Goal: Task Accomplishment & Management: Complete application form

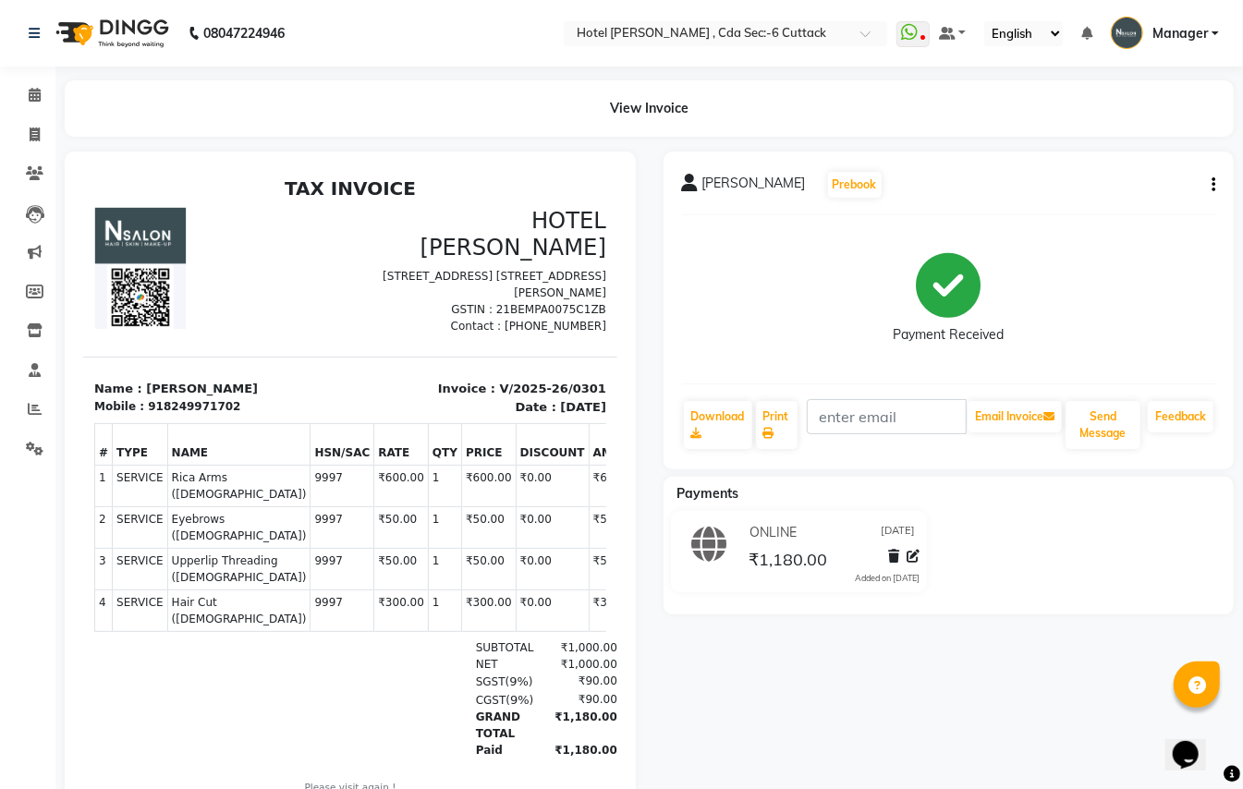
select select "service"
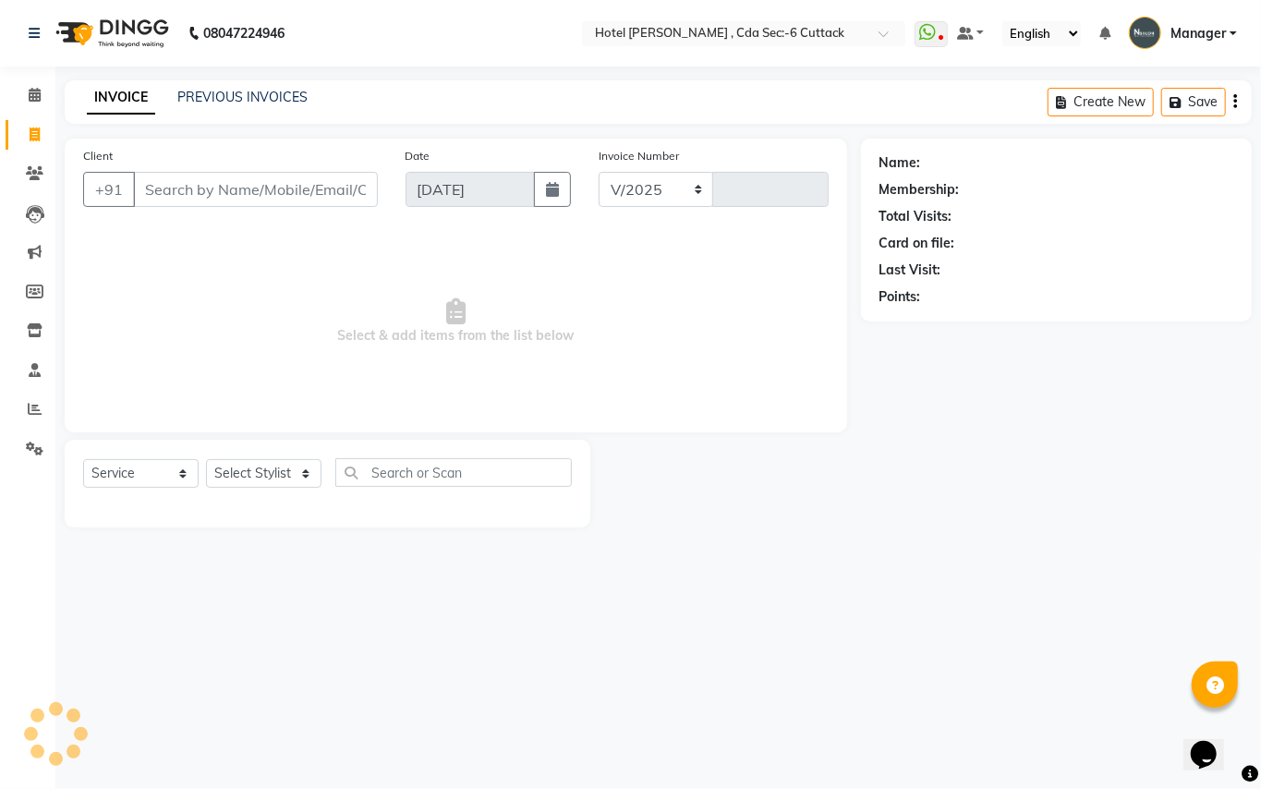
select select "7840"
type input "0302"
click at [300, 479] on select "Select Stylist" at bounding box center [263, 473] width 115 height 29
click at [206, 459] on select "Select Stylist [PERSON_NAME] [PERSON_NAME] [PERSON_NAME] Manager [PERSON_NAME] …" at bounding box center [263, 473] width 115 height 29
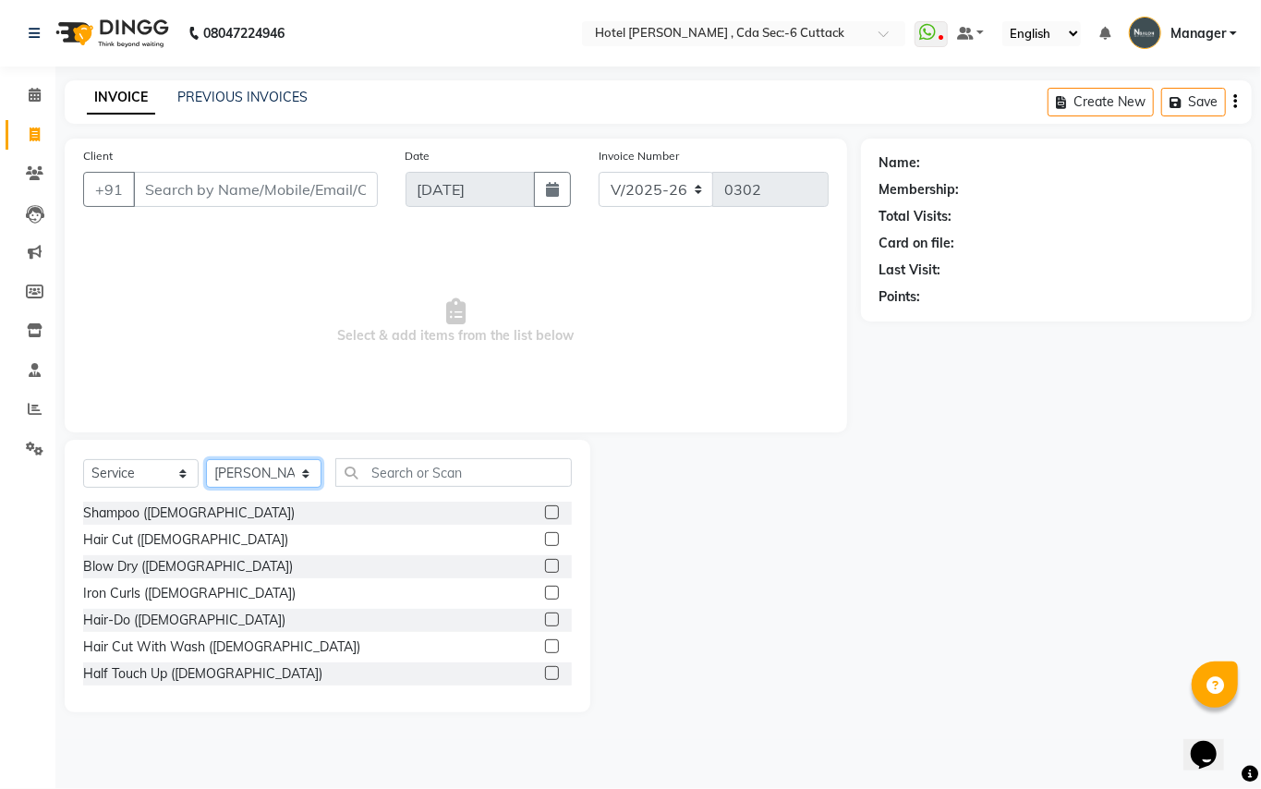
click at [301, 471] on select "Select Stylist [PERSON_NAME] [PERSON_NAME] [PERSON_NAME] Manager [PERSON_NAME] …" at bounding box center [263, 473] width 115 height 29
select select "74408"
click at [206, 459] on select "Select Stylist [PERSON_NAME] [PERSON_NAME] [PERSON_NAME] Manager [PERSON_NAME] …" at bounding box center [263, 473] width 115 height 29
click at [384, 478] on input "text" at bounding box center [453, 472] width 237 height 29
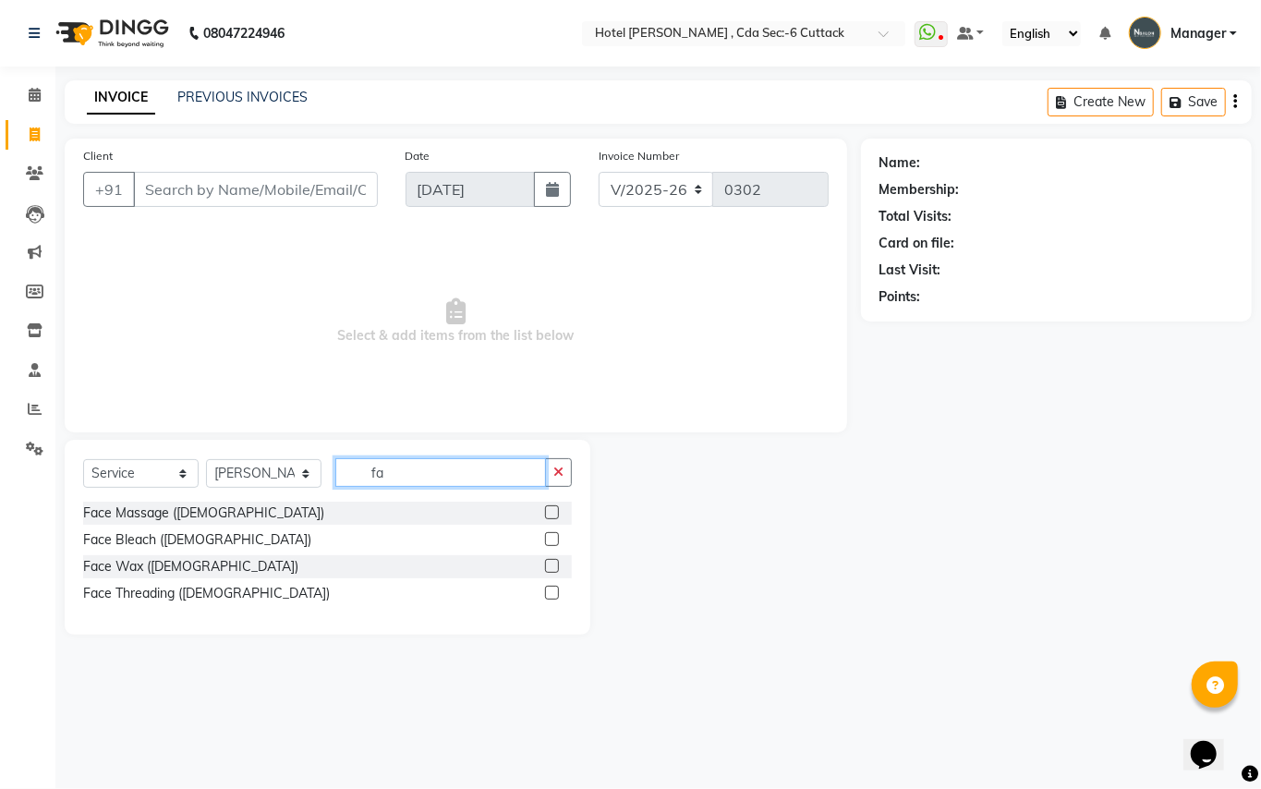
type input "f"
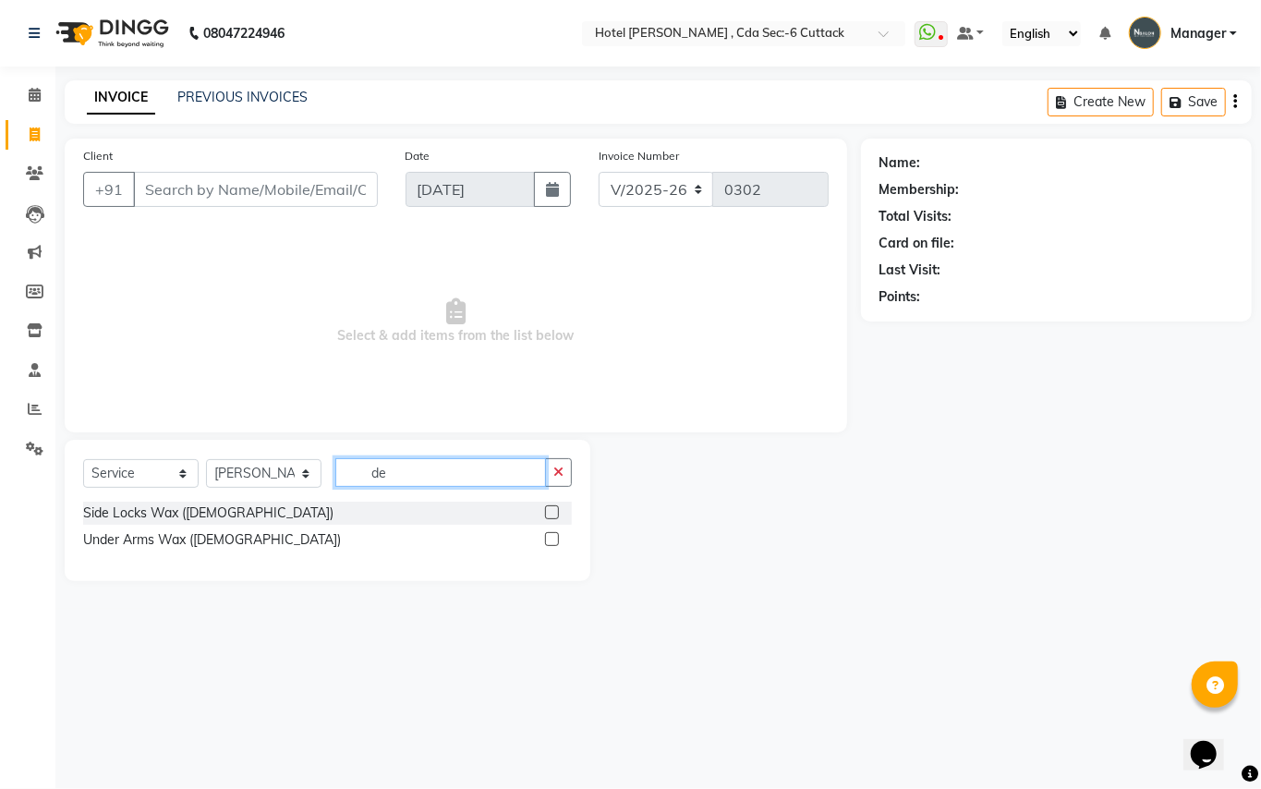
type input "d"
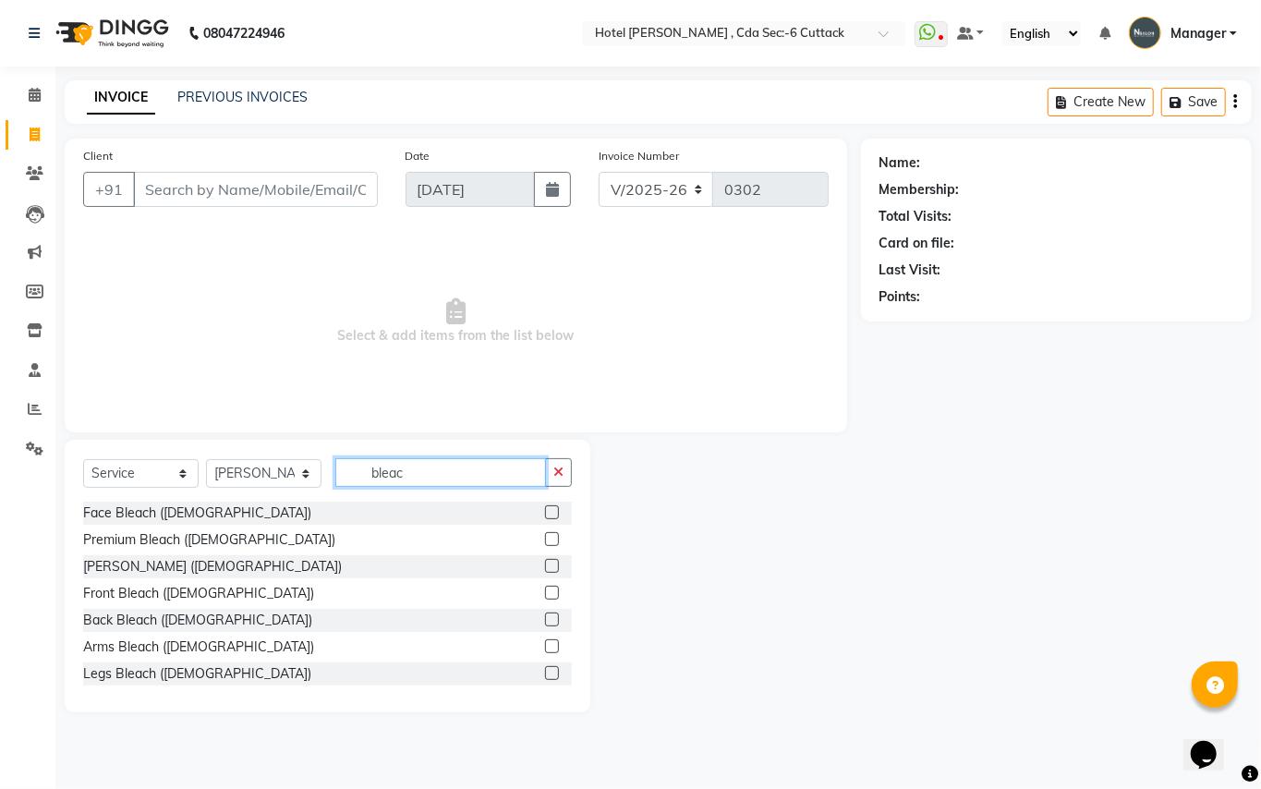
type input "bleac"
click at [545, 562] on label at bounding box center [552, 566] width 14 height 14
click at [545, 562] on input "checkbox" at bounding box center [551, 567] width 12 height 12
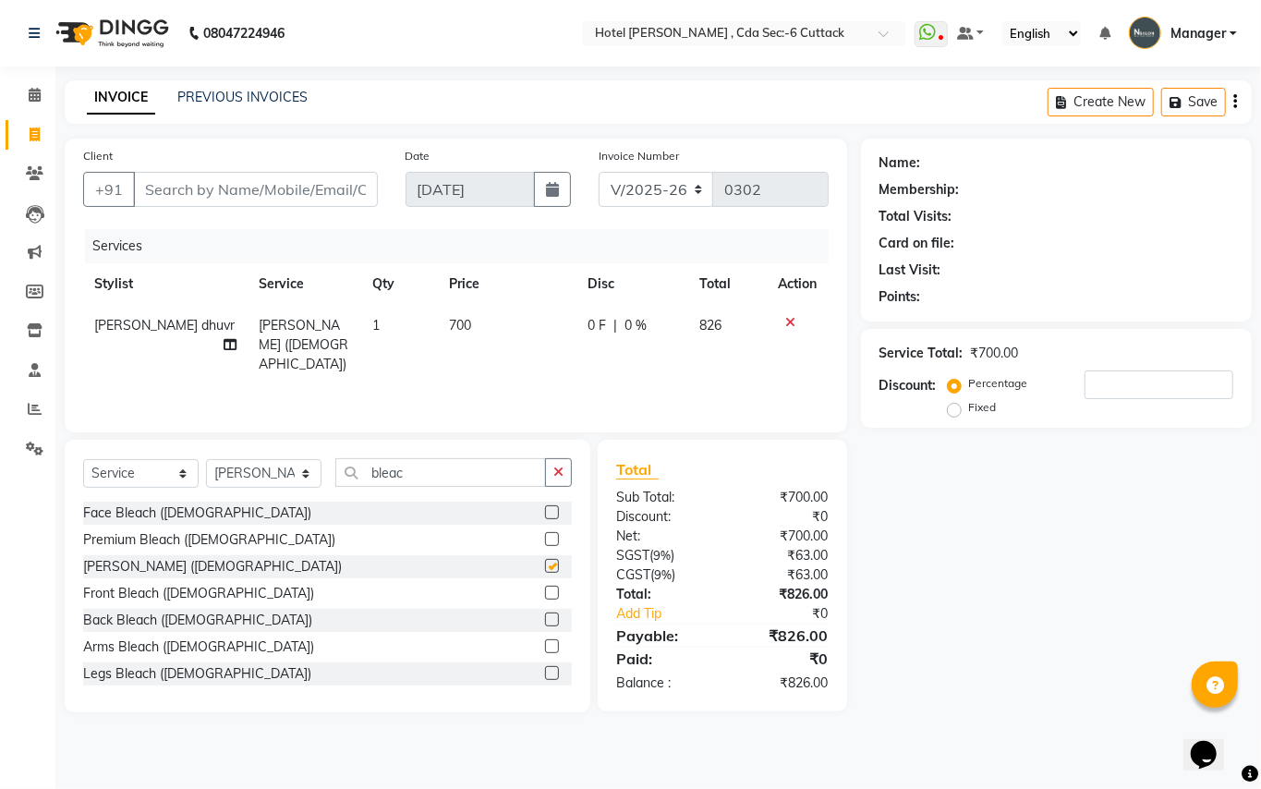
checkbox input "false"
click at [307, 471] on select "Select Stylist [PERSON_NAME] [PERSON_NAME] [PERSON_NAME] Manager [PERSON_NAME] …" at bounding box center [263, 473] width 115 height 29
select select "80474"
click at [206, 459] on select "Select Stylist [PERSON_NAME] [PERSON_NAME] [PERSON_NAME] Manager [PERSON_NAME] …" at bounding box center [263, 473] width 115 height 29
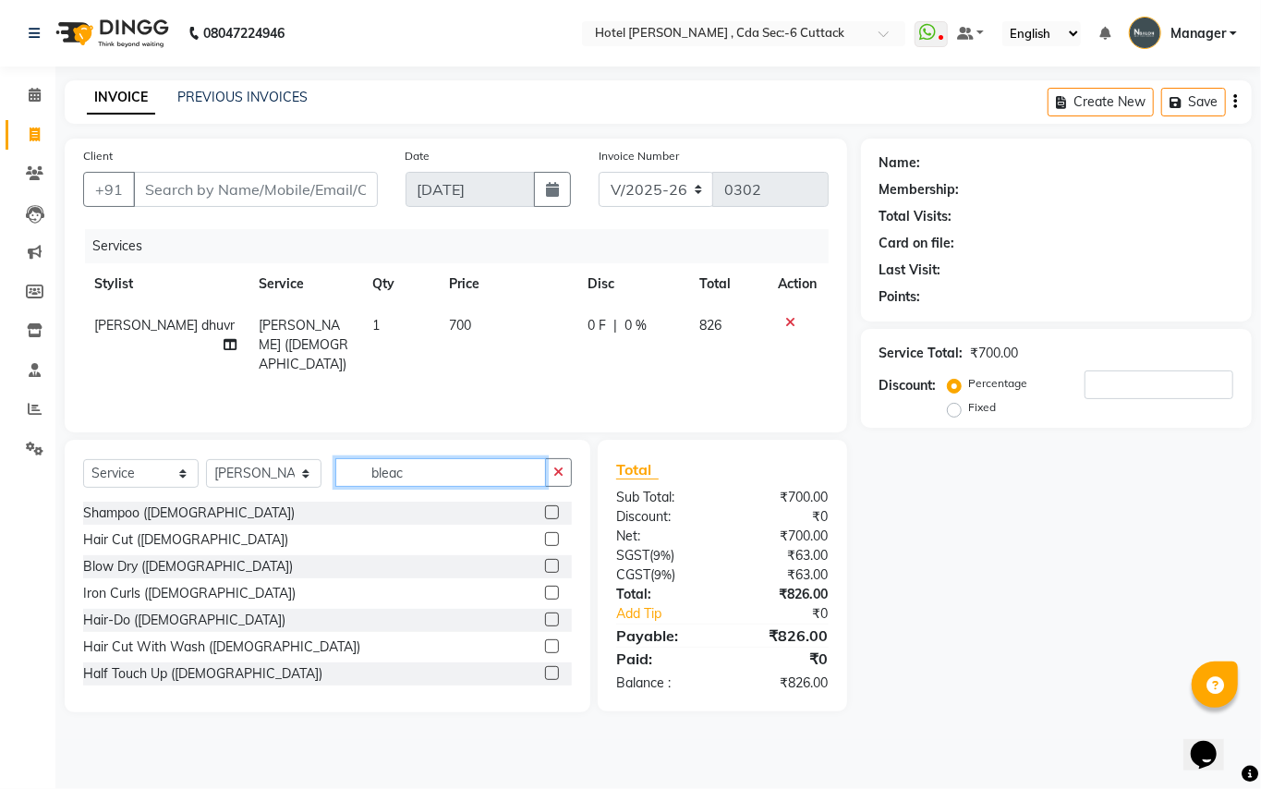
click at [397, 463] on input "bleac" at bounding box center [440, 472] width 211 height 29
click at [436, 463] on input "bleac" at bounding box center [440, 472] width 211 height 29
type input "b"
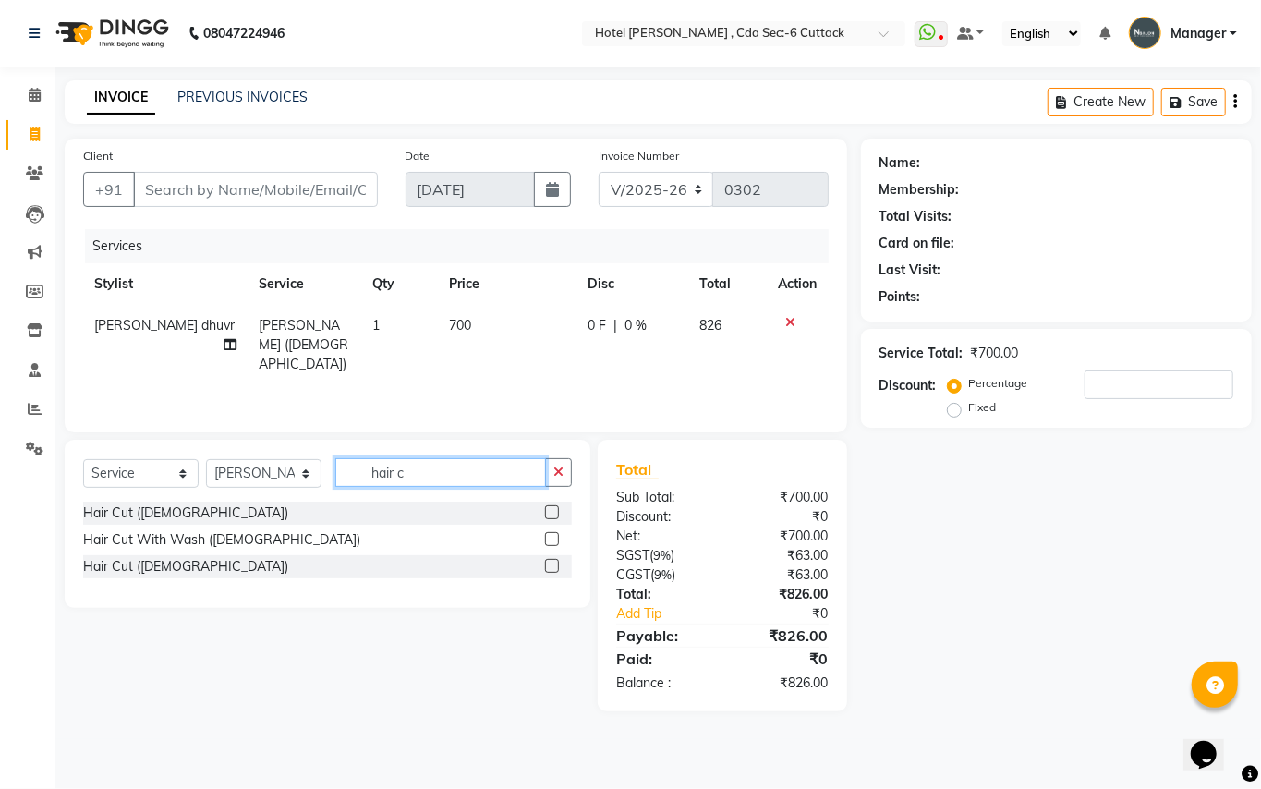
type input "hair c"
click at [551, 565] on label at bounding box center [552, 566] width 14 height 14
click at [551, 565] on input "checkbox" at bounding box center [551, 567] width 12 height 12
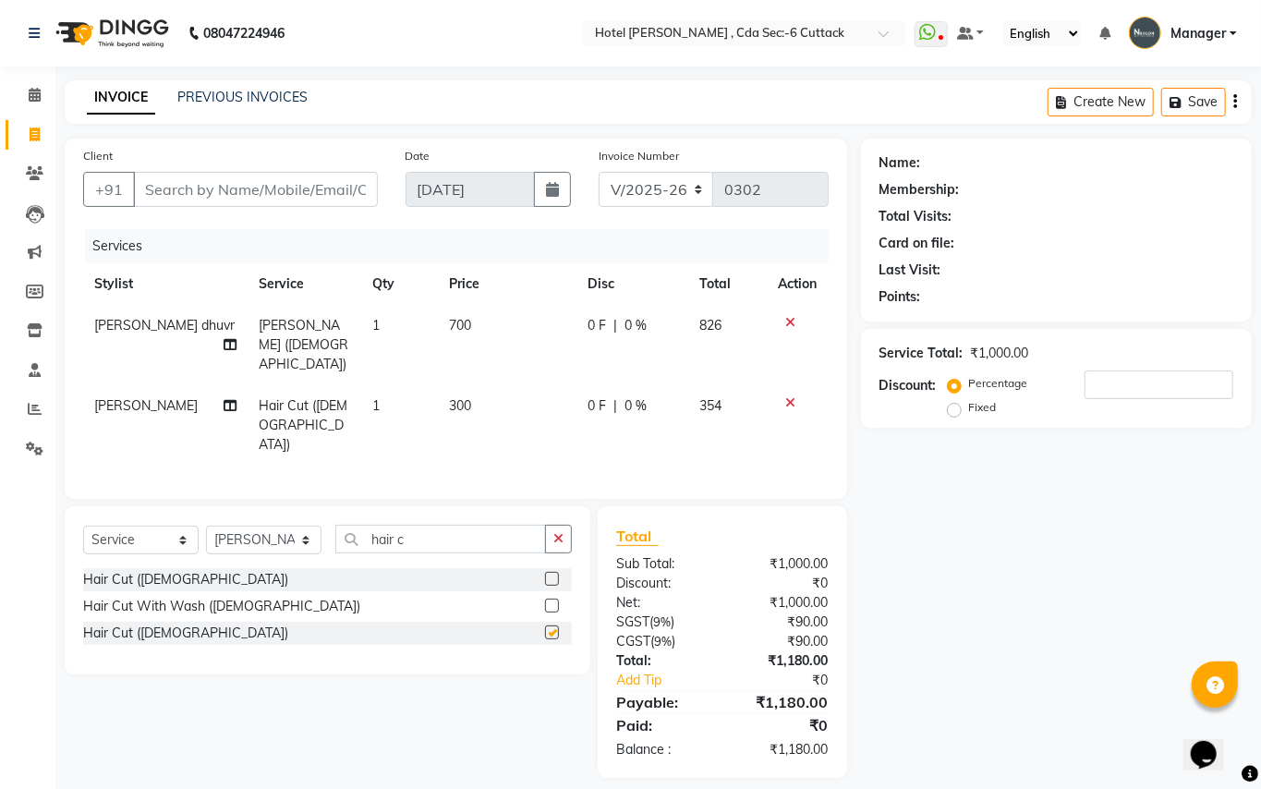
checkbox input "false"
click at [429, 525] on input "hair c" at bounding box center [440, 539] width 211 height 29
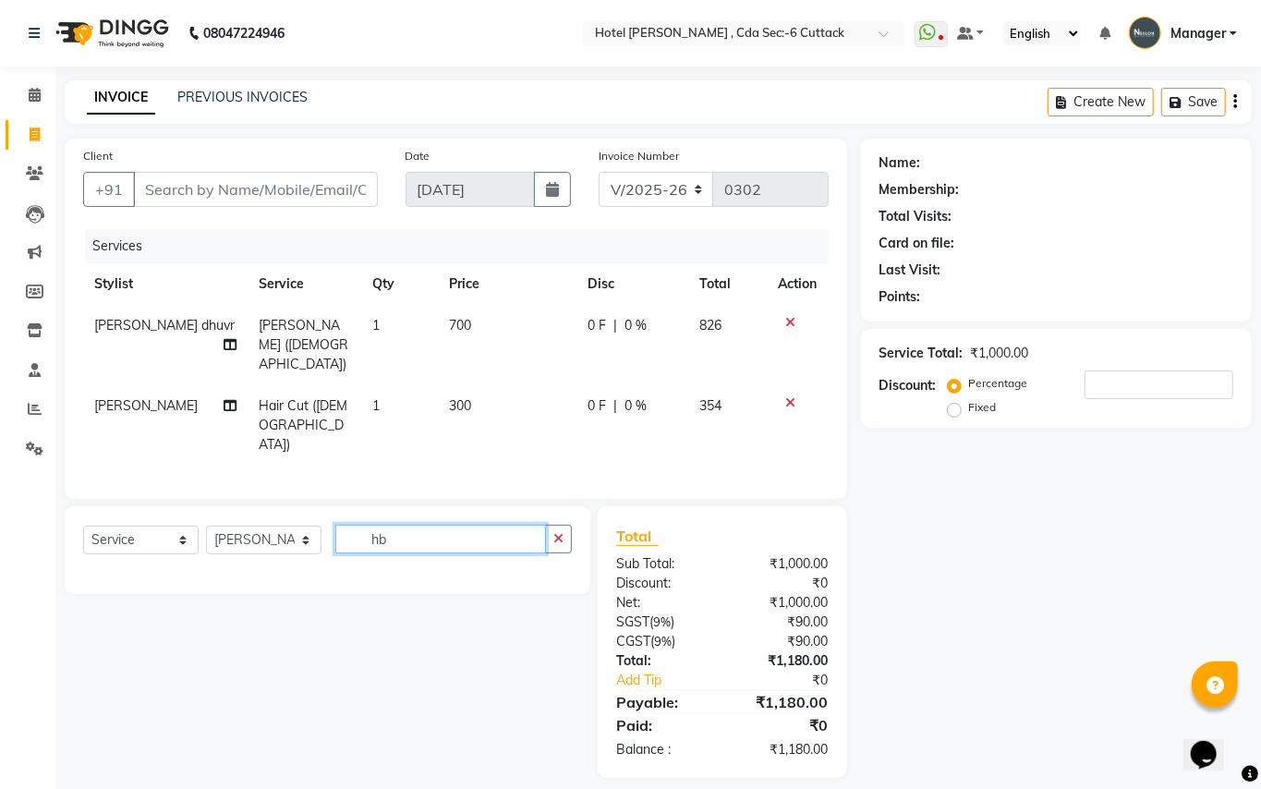
type input "h"
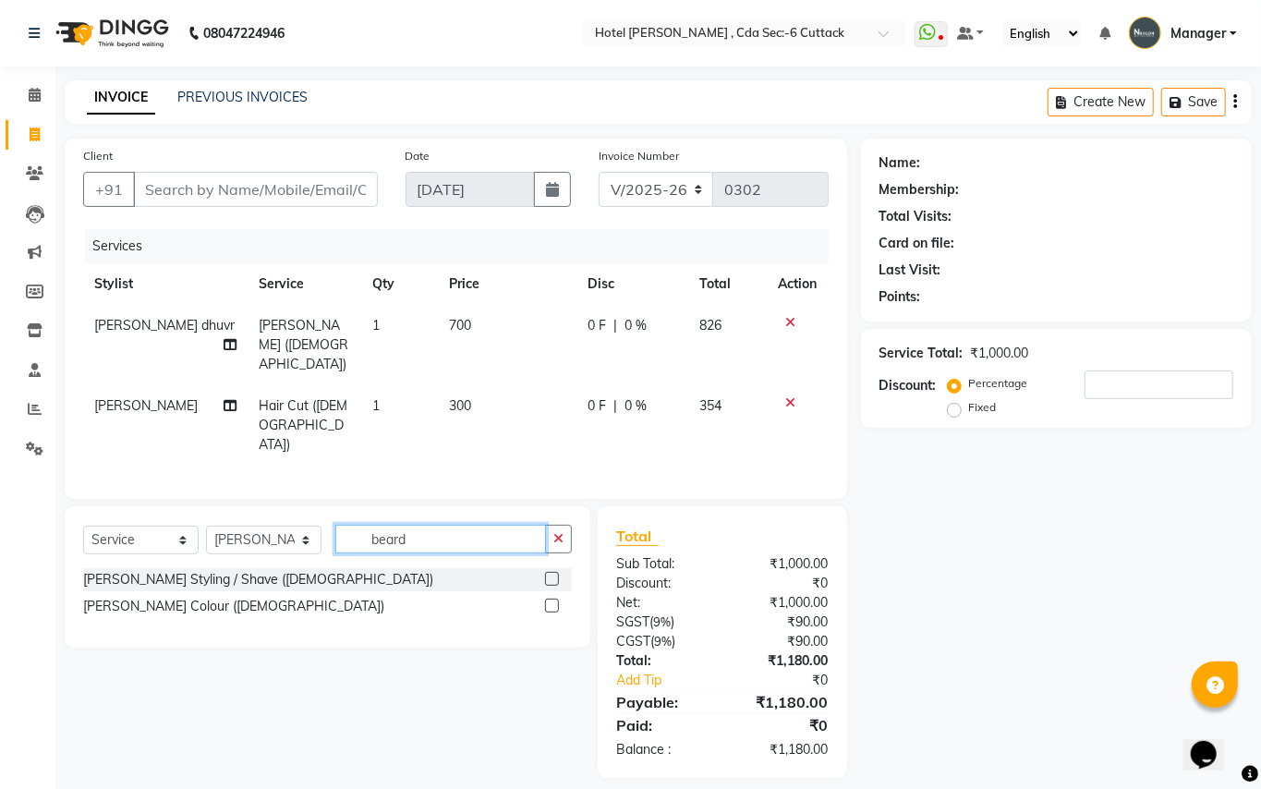
type input "beard"
click at [549, 572] on label at bounding box center [552, 579] width 14 height 14
click at [549, 574] on input "checkbox" at bounding box center [551, 580] width 12 height 12
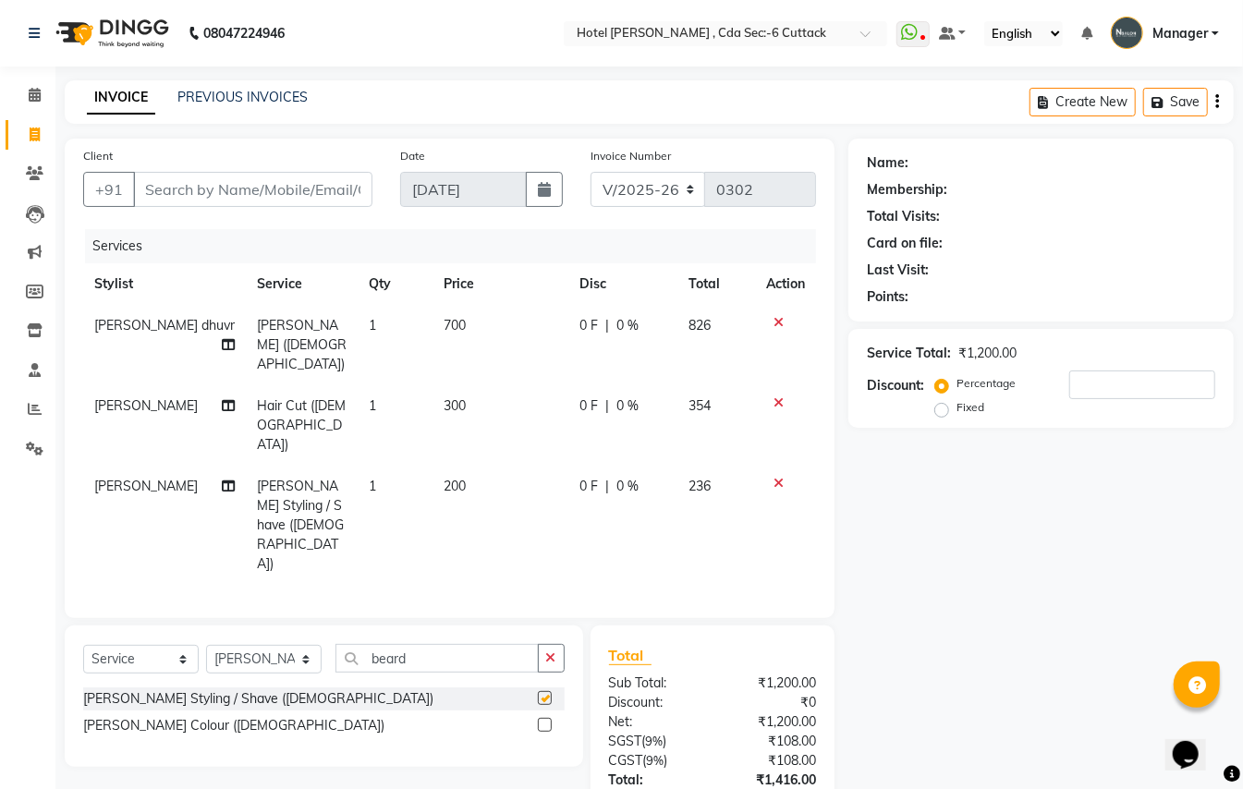
checkbox input "false"
click at [437, 644] on input "beard" at bounding box center [436, 658] width 203 height 29
type input "b"
type input "head mass"
click at [548, 718] on div at bounding box center [544, 727] width 12 height 19
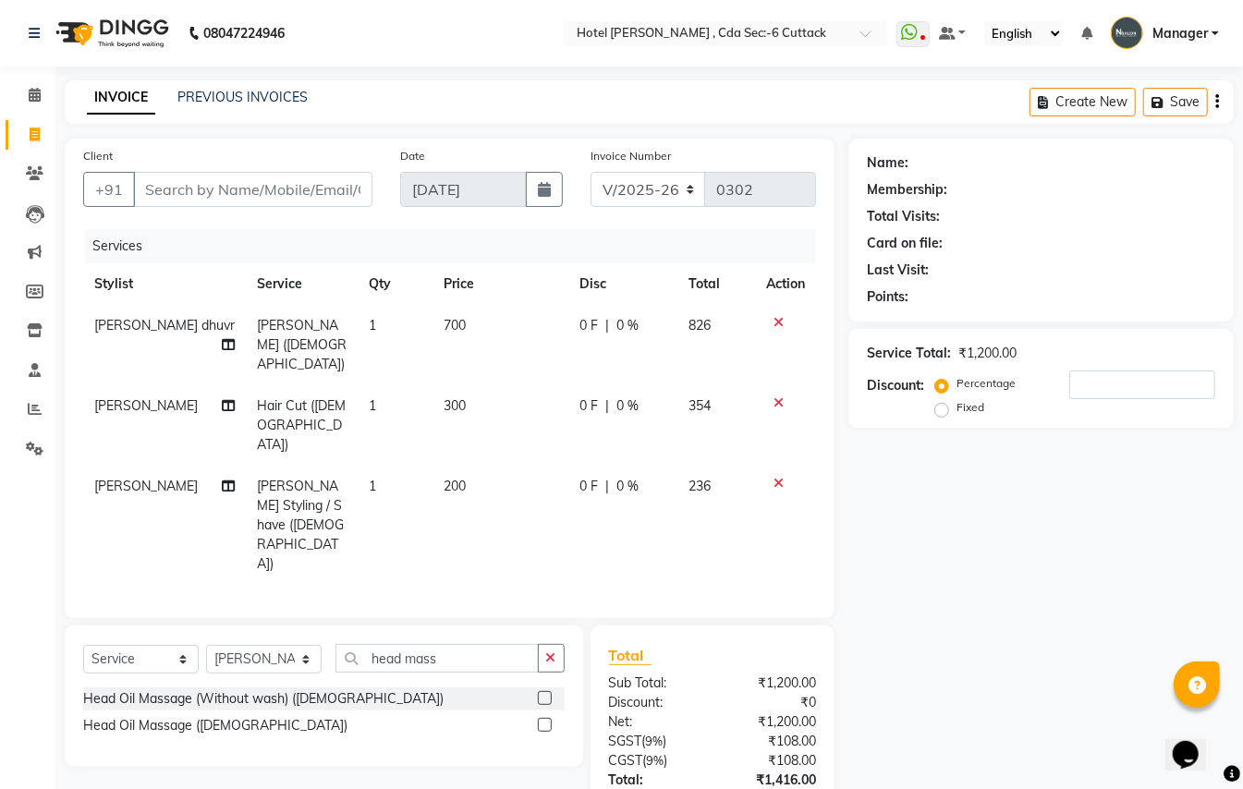
click at [543, 718] on label at bounding box center [545, 725] width 14 height 14
click at [543, 720] on input "checkbox" at bounding box center [544, 726] width 12 height 12
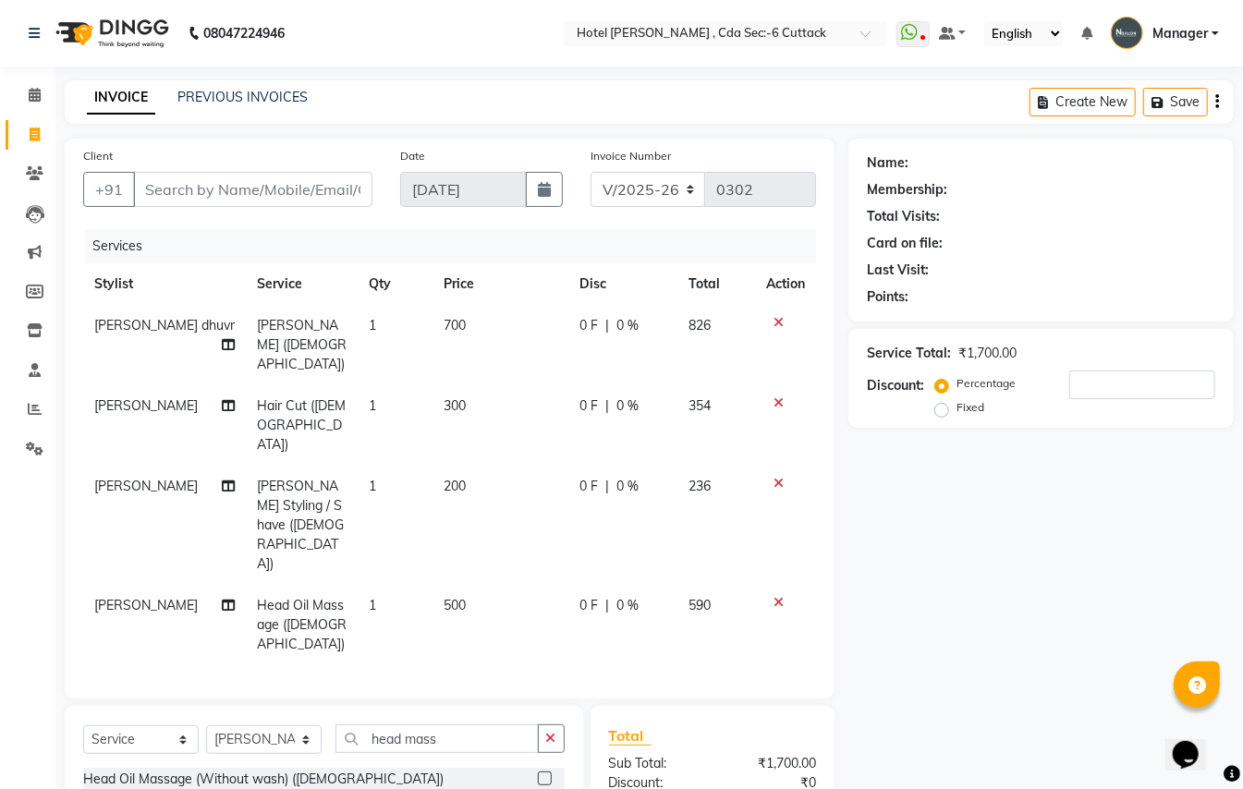
checkbox input "false"
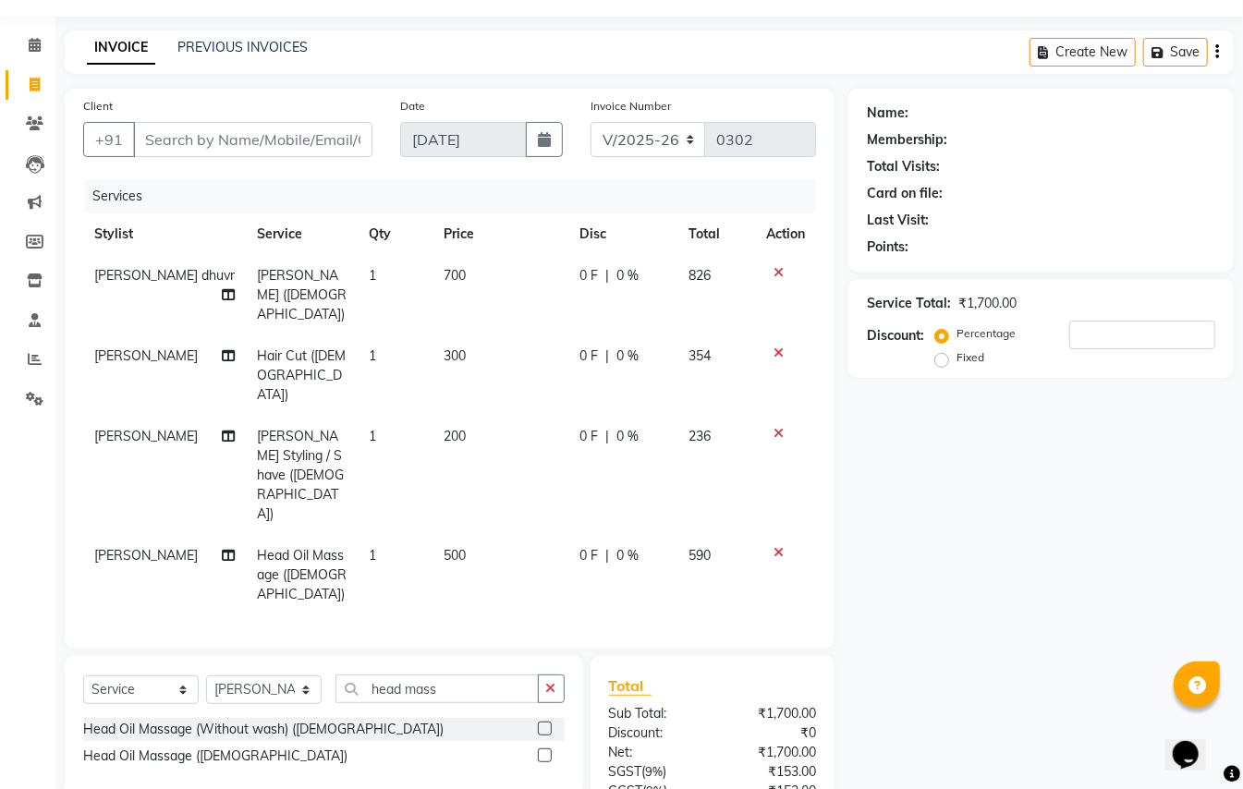
scroll to position [98, 0]
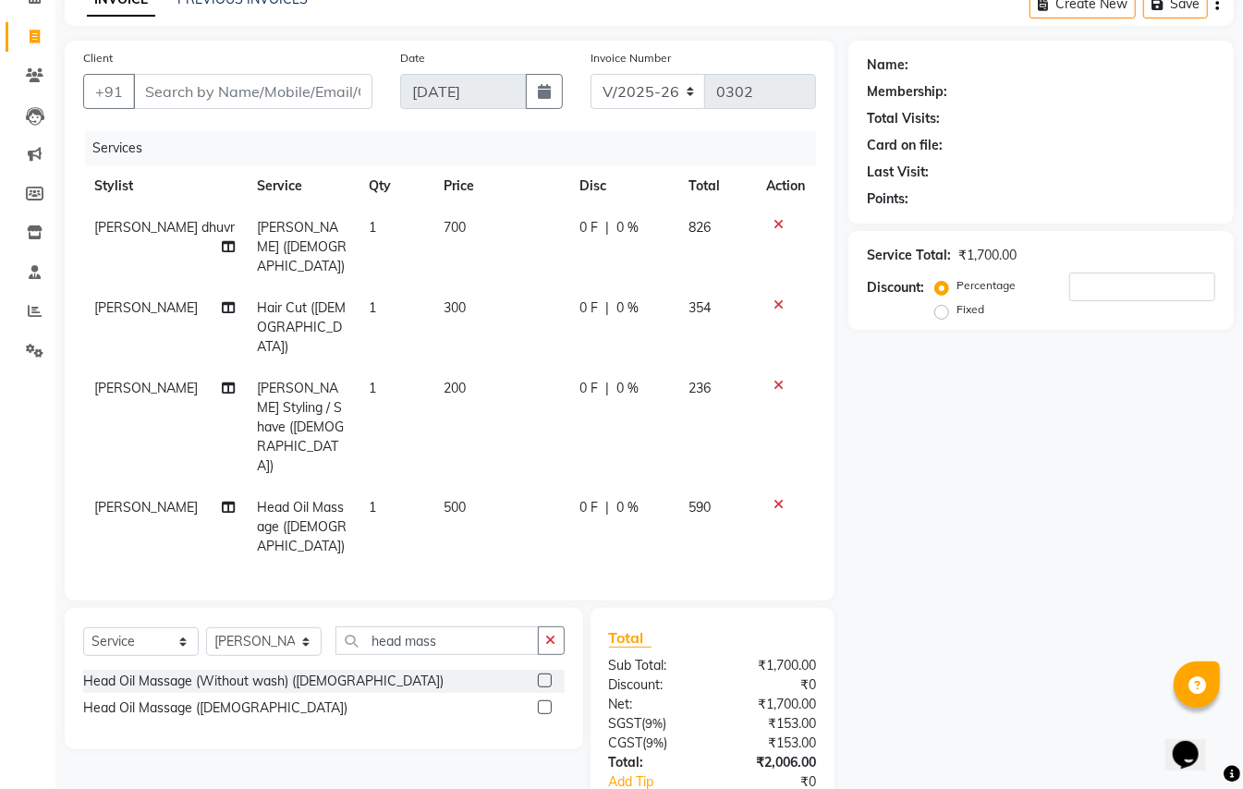
click at [636, 224] on div "0 F | 0 %" at bounding box center [622, 227] width 87 height 19
select select "74408"
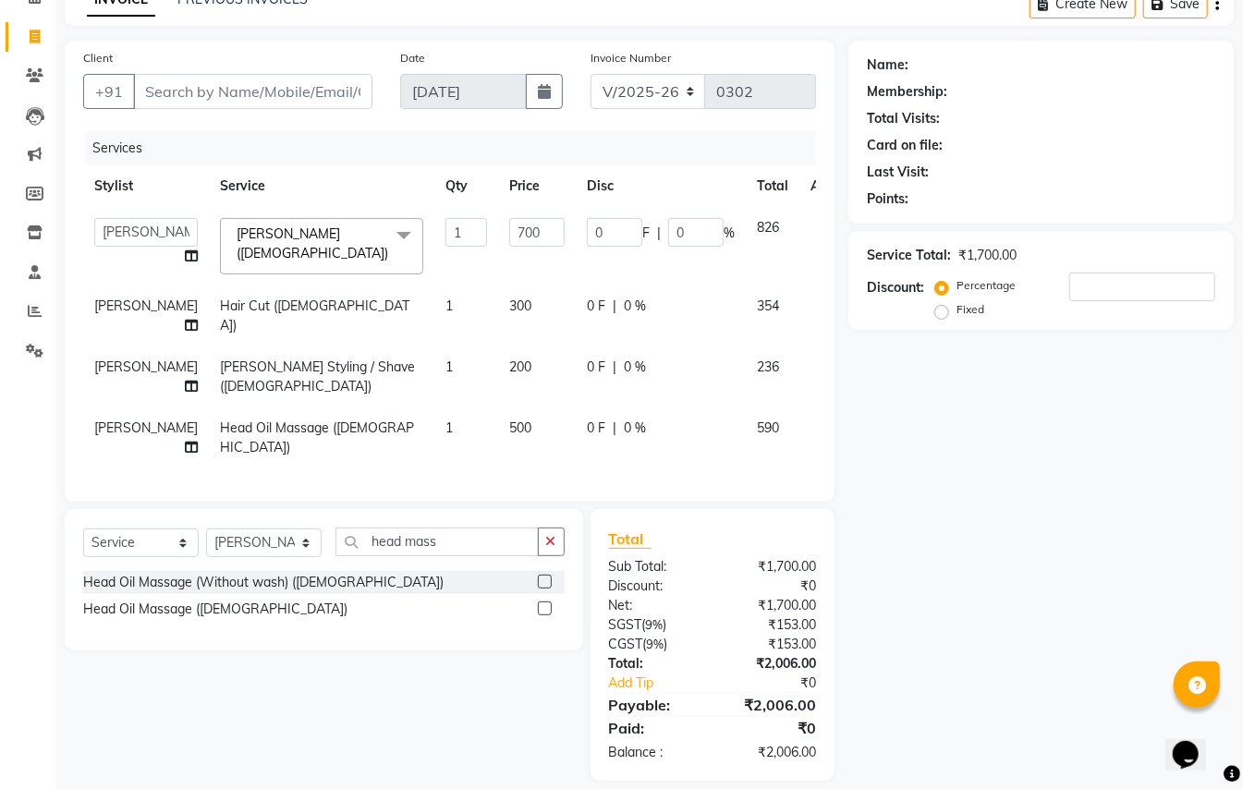
click at [652, 246] on td "0 F | 0 %" at bounding box center [661, 246] width 170 height 79
click at [668, 241] on input "0" at bounding box center [695, 232] width 55 height 29
type input "15.25"
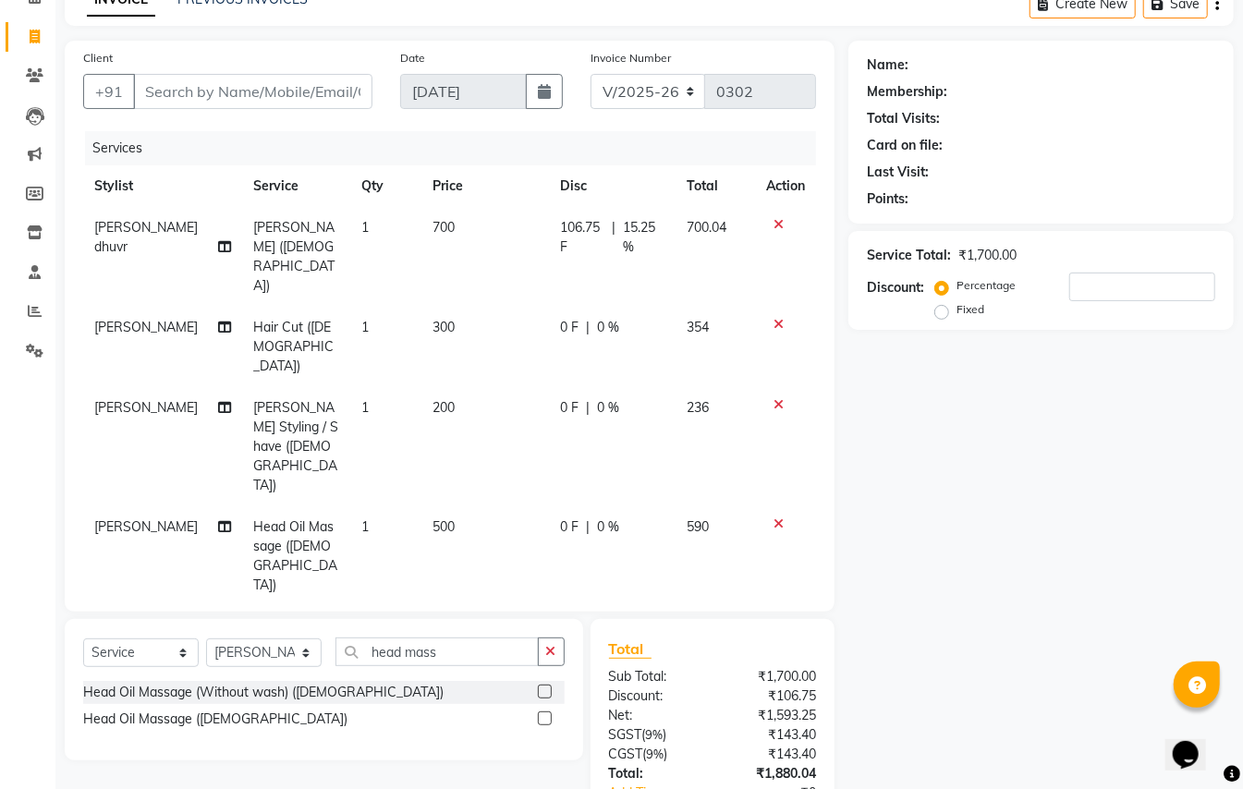
click at [617, 307] on td "0 F | 0 %" at bounding box center [613, 347] width 128 height 80
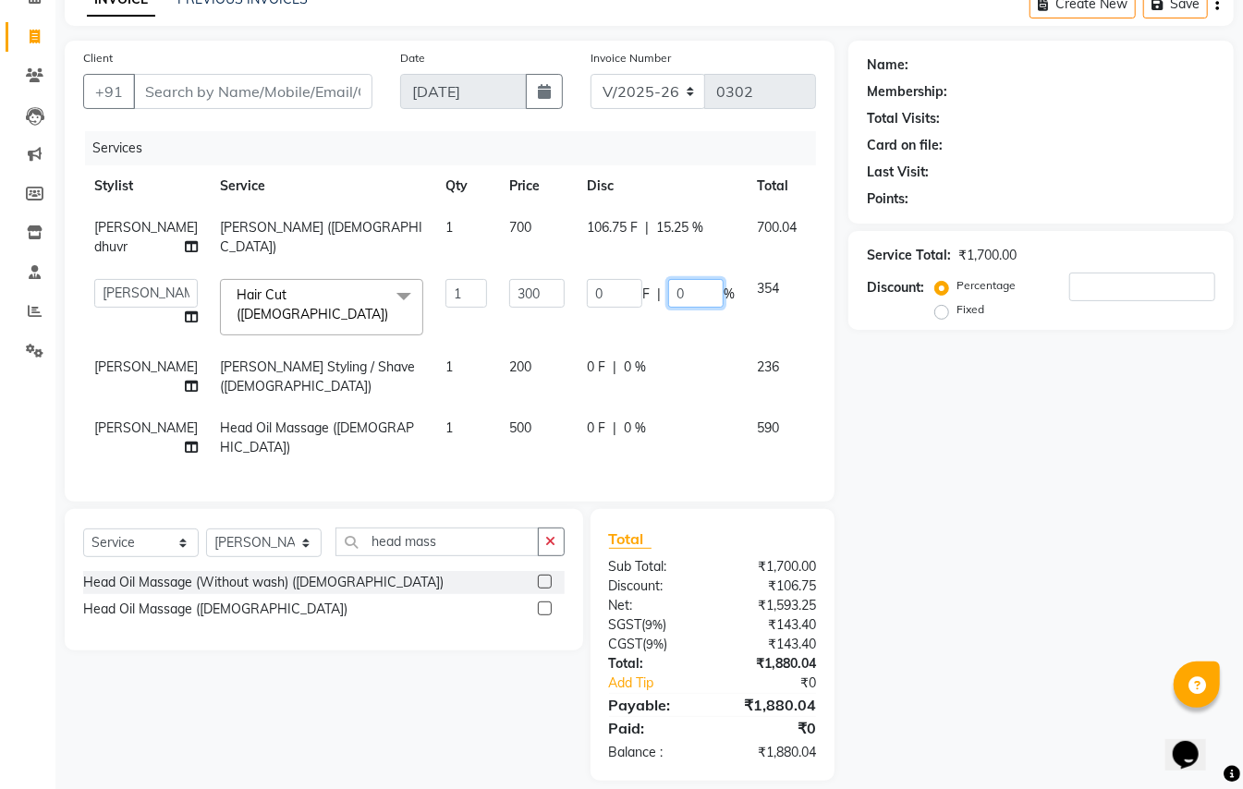
click at [668, 294] on input "0" at bounding box center [695, 293] width 55 height 29
type input "15.25"
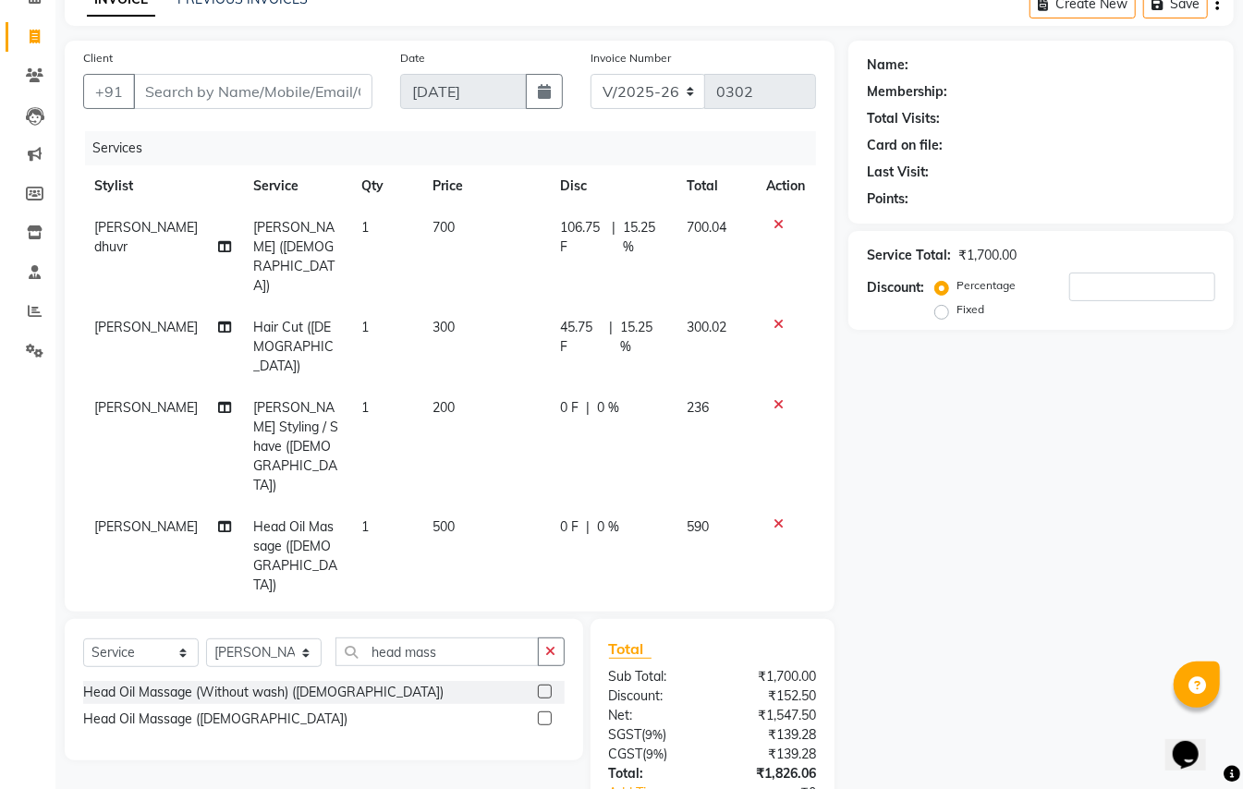
click at [601, 387] on td "0 F | 0 %" at bounding box center [613, 446] width 128 height 119
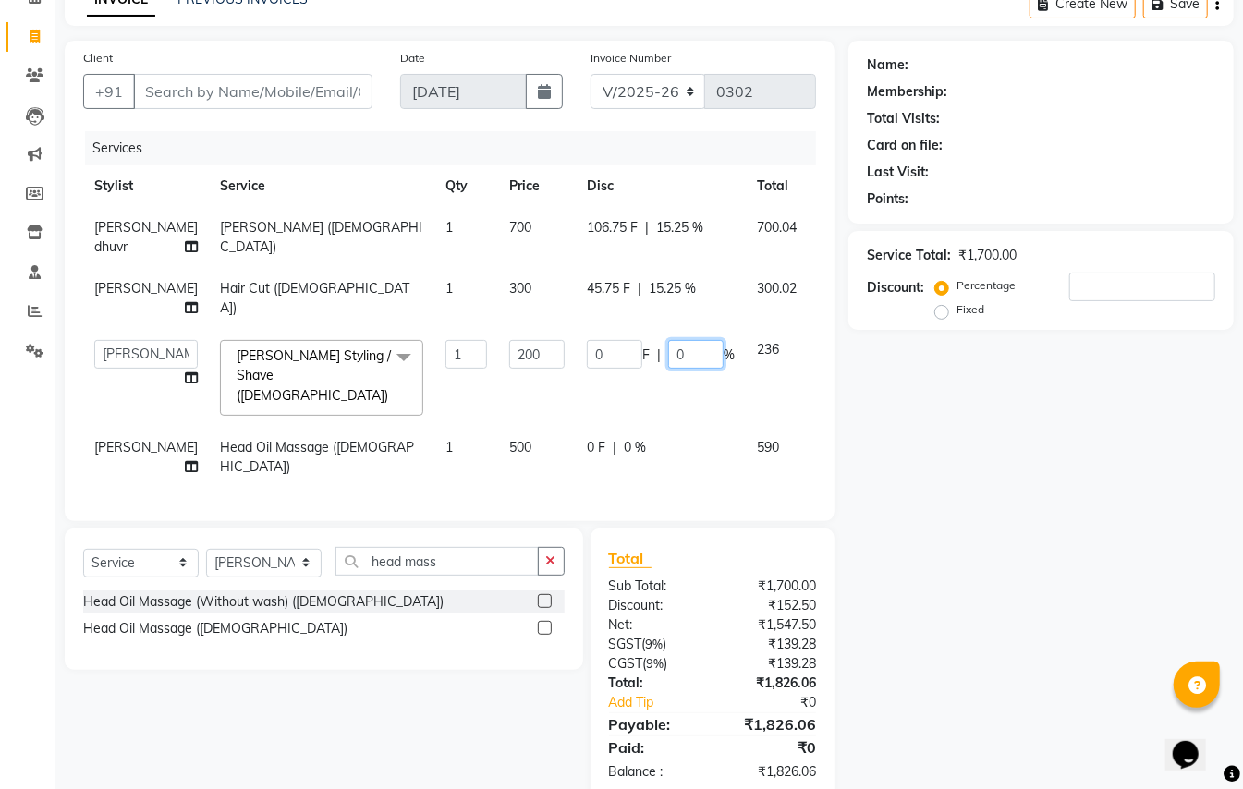
click at [668, 349] on input "0" at bounding box center [695, 354] width 55 height 29
type input "15.25"
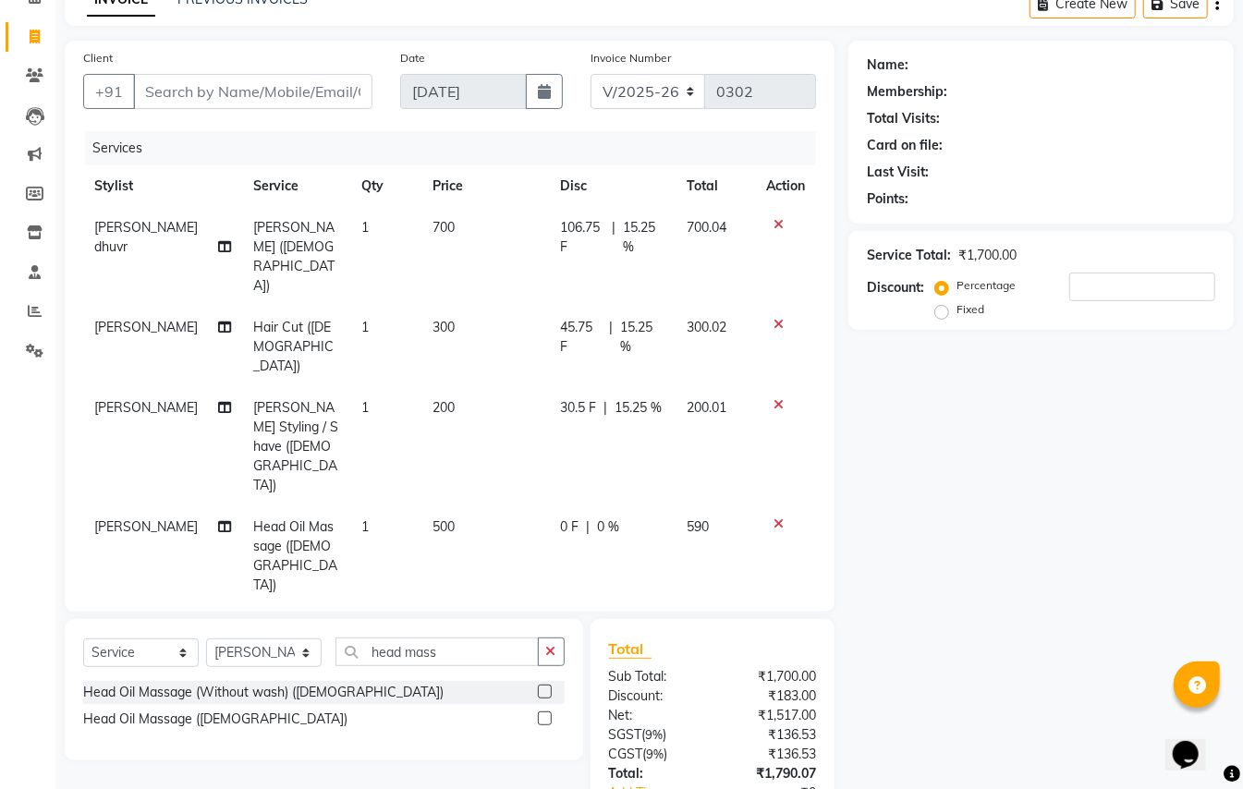
click at [612, 506] on td "0 F | 0 %" at bounding box center [613, 556] width 128 height 100
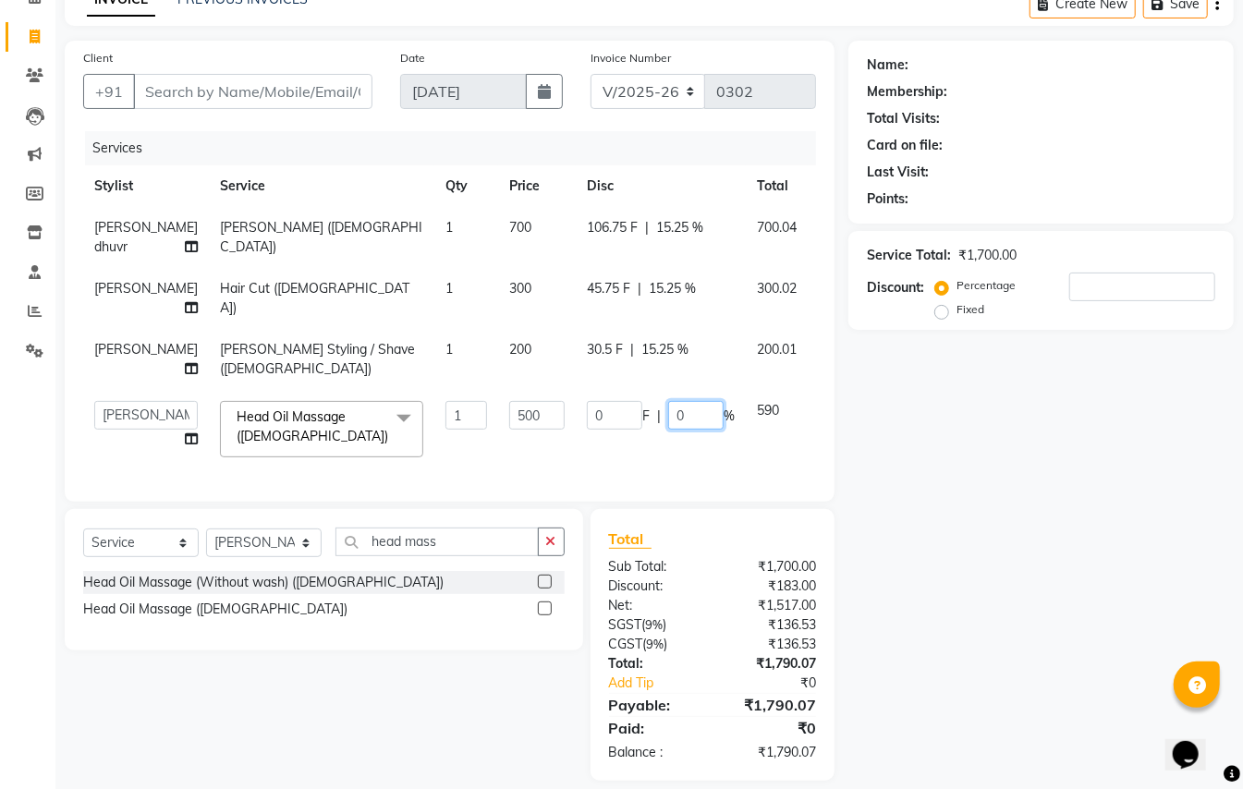
click at [668, 414] on input "0" at bounding box center [695, 415] width 55 height 29
type input "15.25"
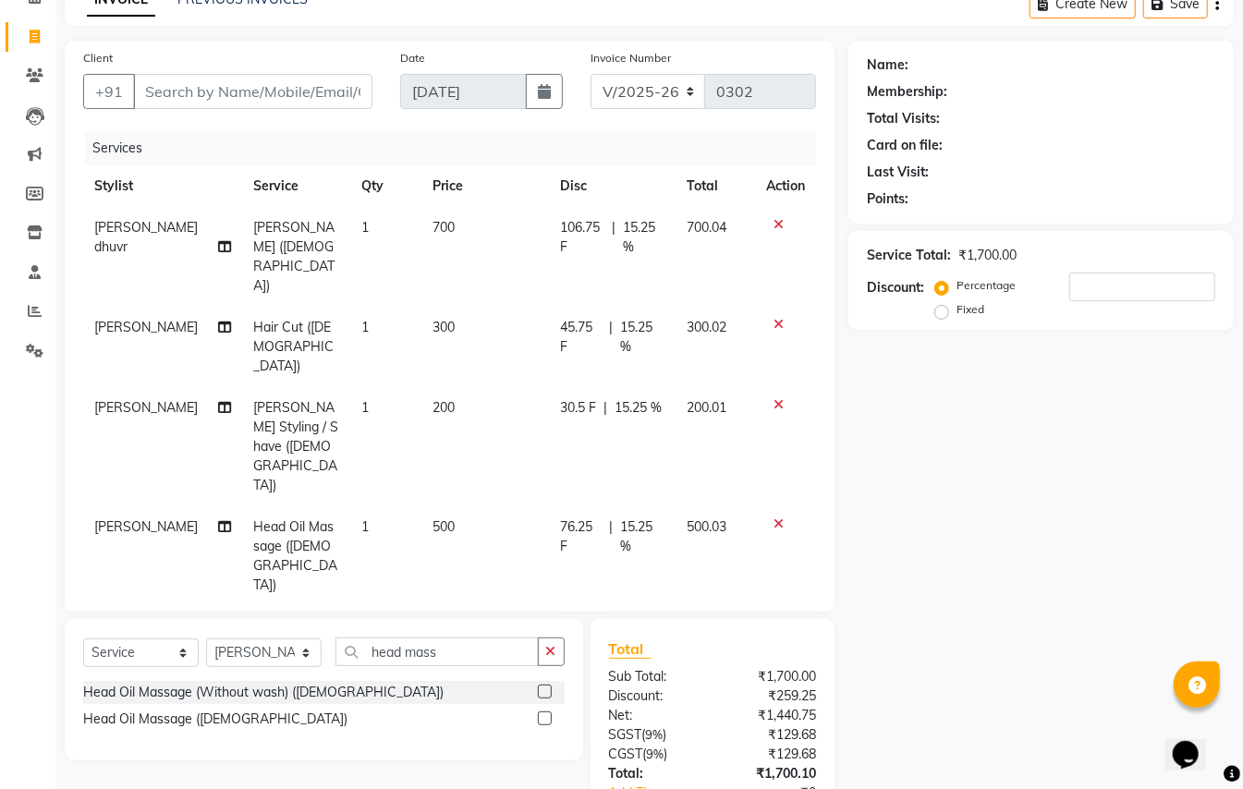
click at [917, 486] on div "Name: Membership: Total Visits: Card on file: Last Visit: Points: Service Total…" at bounding box center [1047, 466] width 399 height 850
click at [373, 638] on input "head mass" at bounding box center [436, 652] width 203 height 29
click at [448, 638] on input "head mass" at bounding box center [436, 652] width 203 height 29
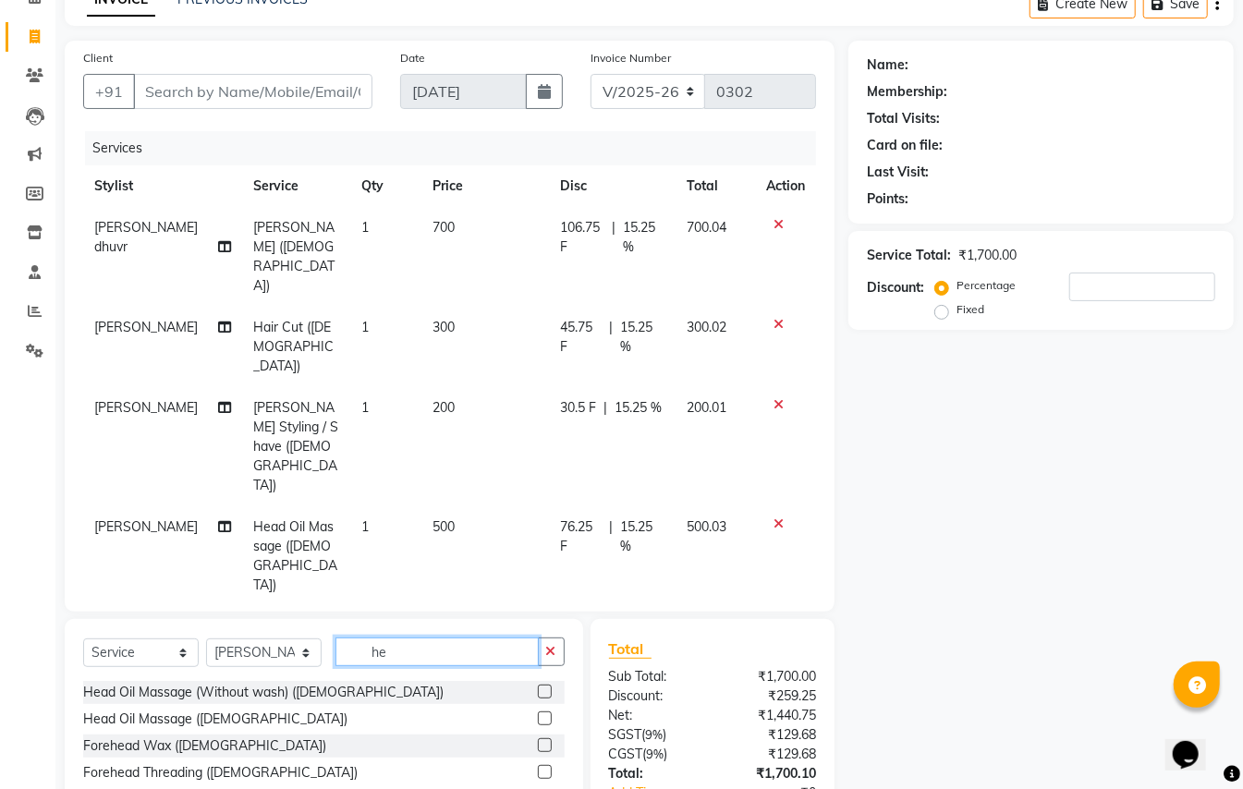
type input "h"
type input "colour"
click at [543, 738] on label at bounding box center [545, 745] width 14 height 14
click at [543, 740] on input "checkbox" at bounding box center [544, 746] width 12 height 12
checkbox input "false"
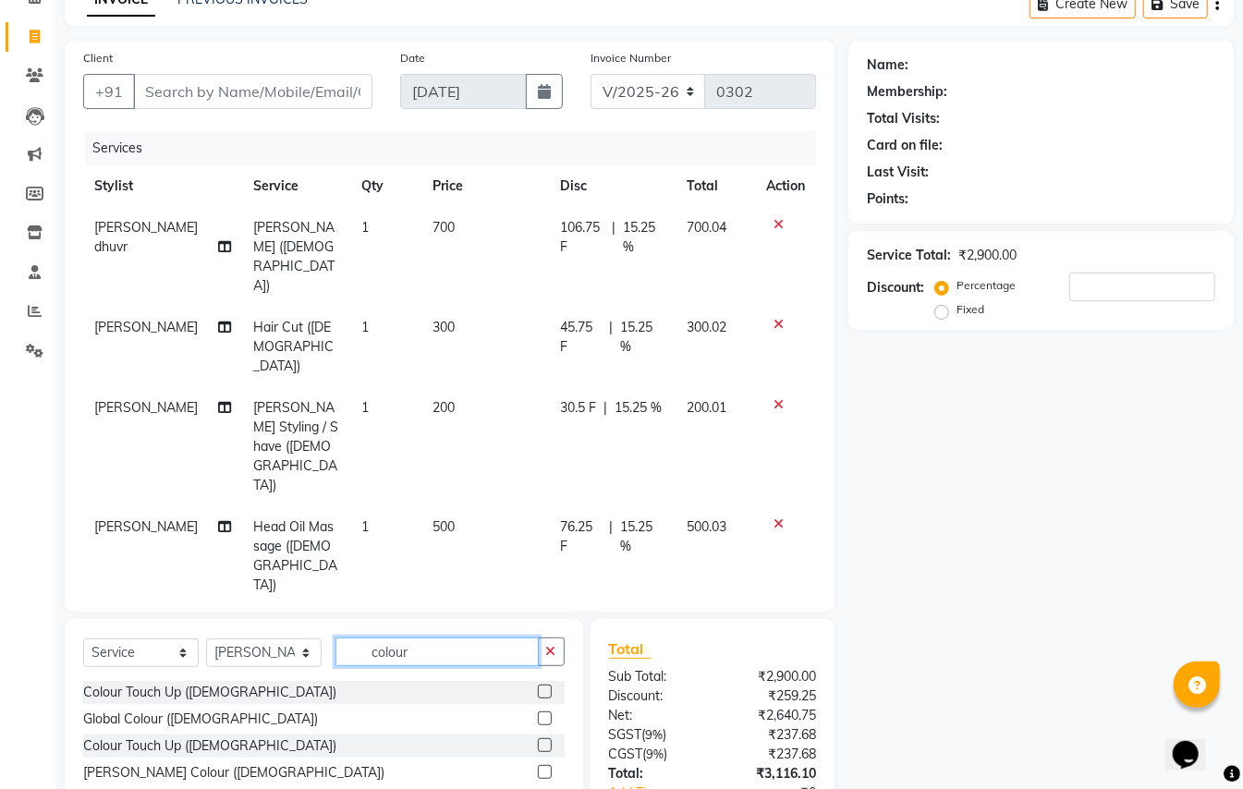
click at [432, 638] on input "colour" at bounding box center [436, 652] width 203 height 29
type input "c"
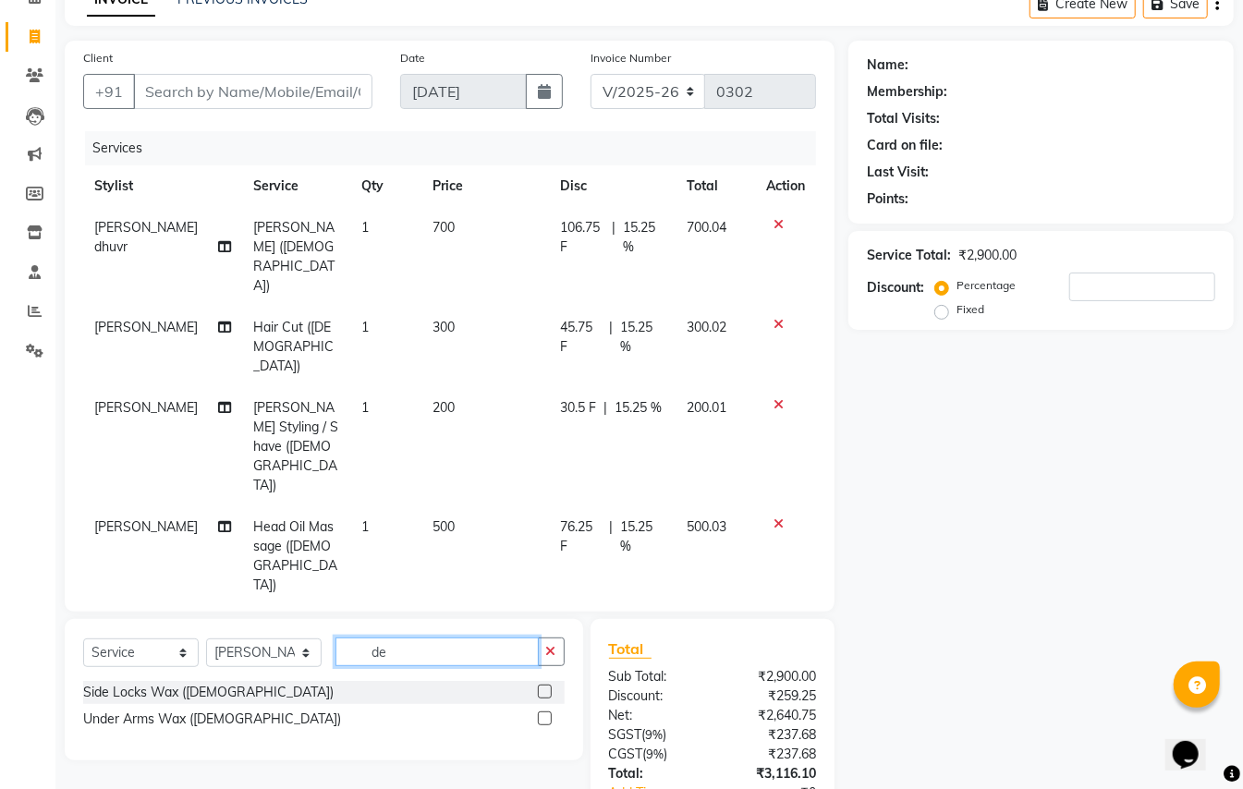
type input "d"
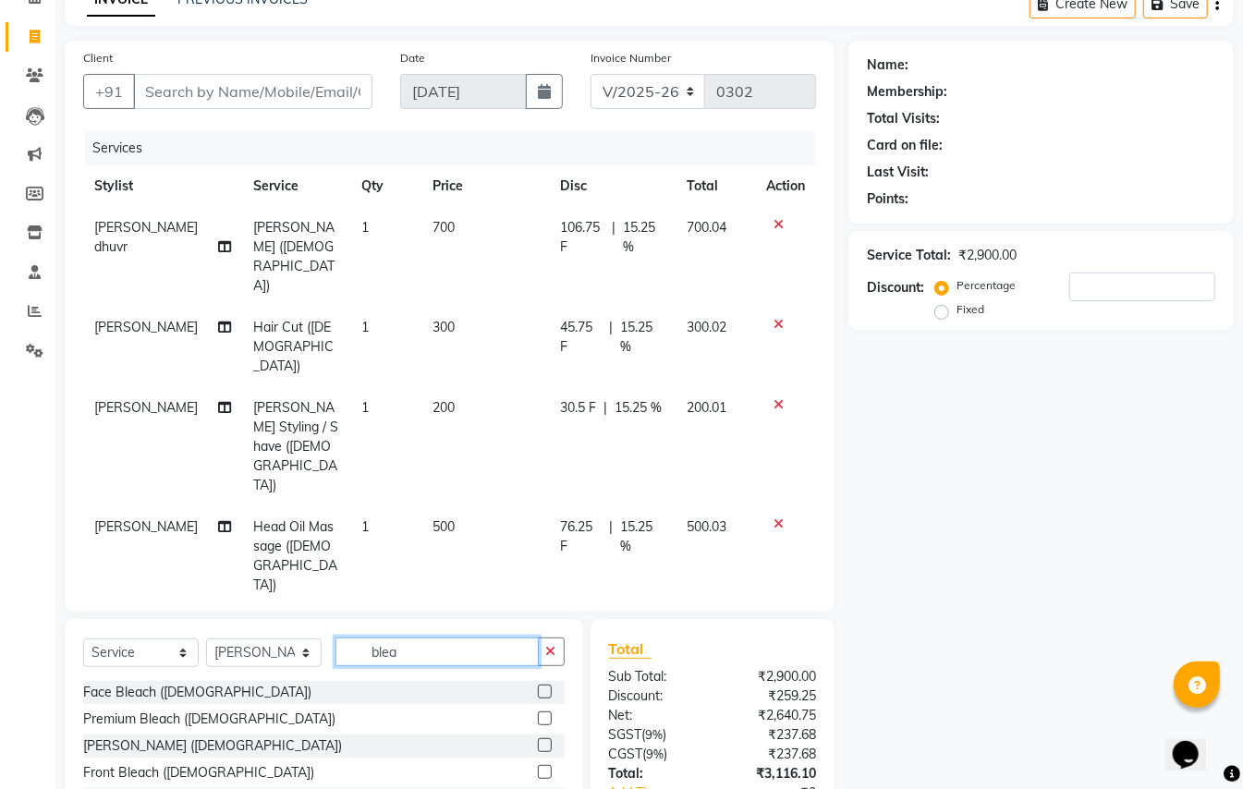
type input "blea"
click at [538, 738] on label at bounding box center [545, 745] width 14 height 14
click at [538, 740] on input "checkbox" at bounding box center [544, 746] width 12 height 12
checkbox input "false"
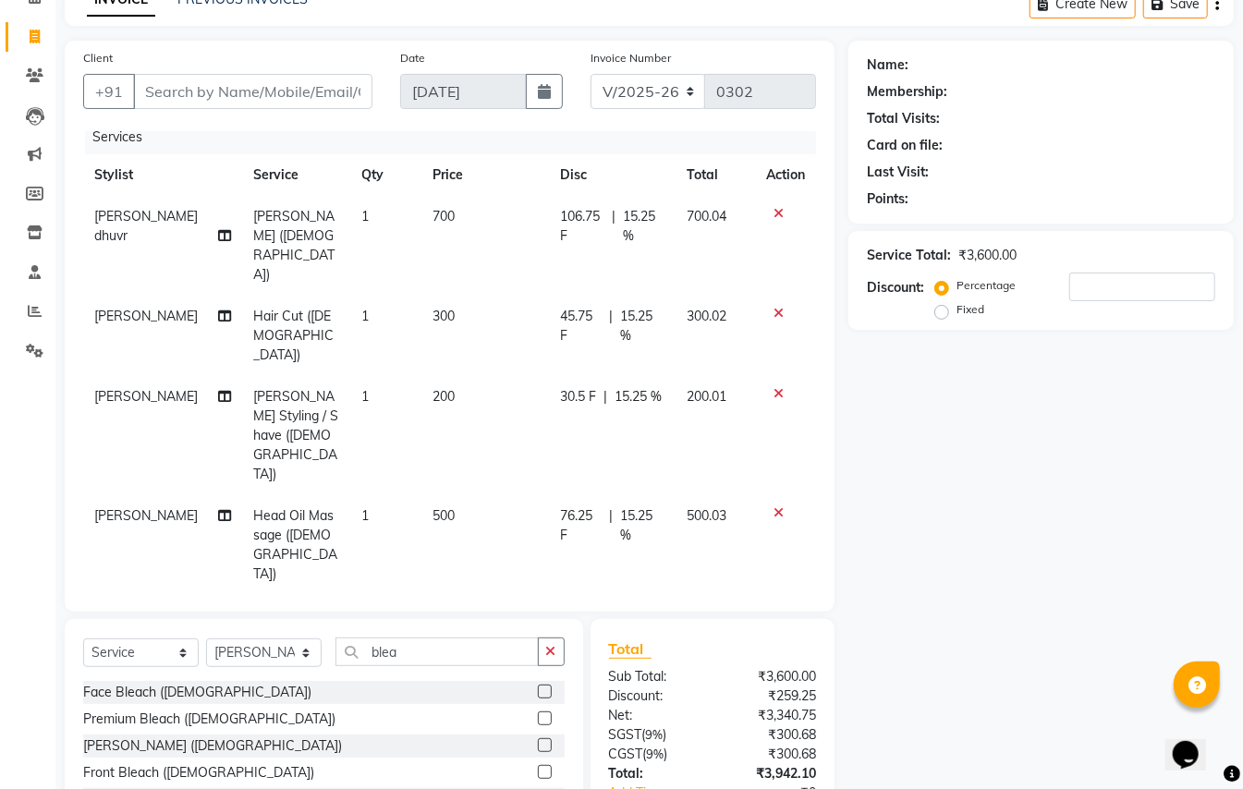
scroll to position [13, 0]
click at [434, 593] on td "1200" at bounding box center [485, 643] width 128 height 100
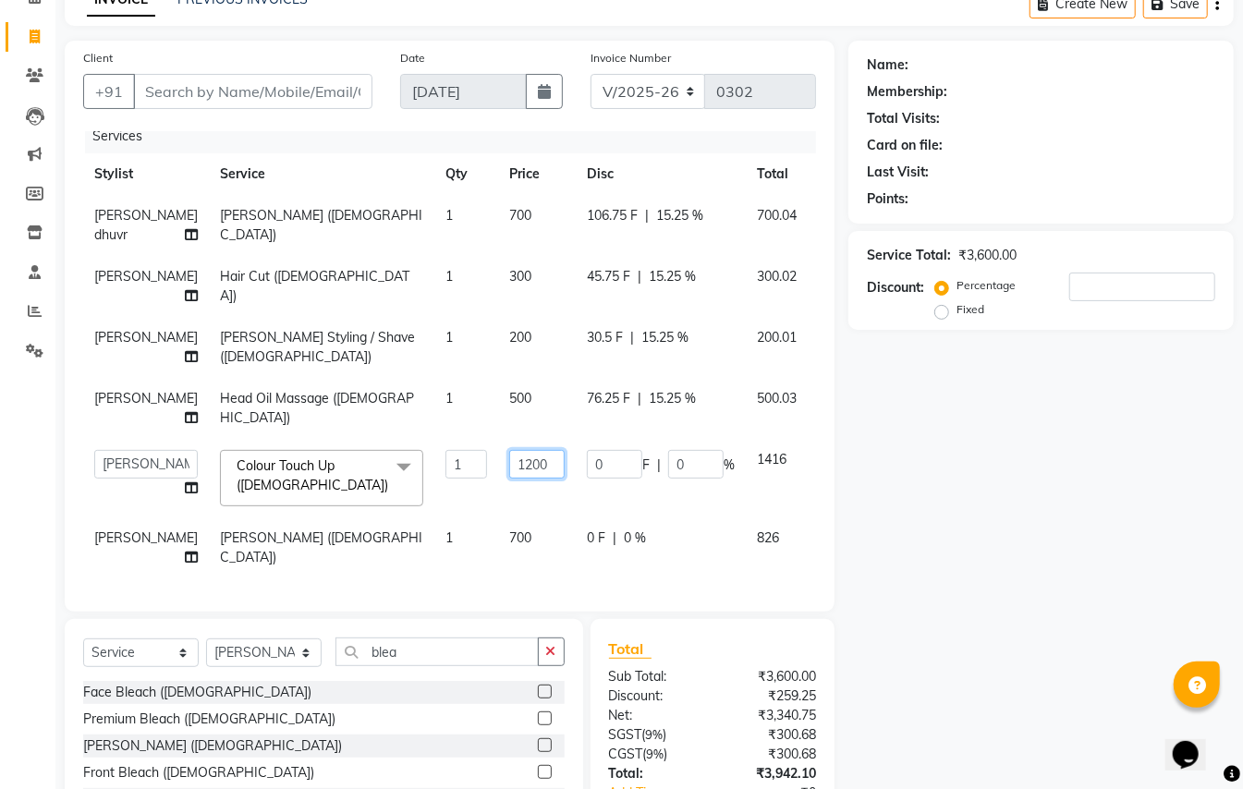
click at [509, 479] on input "1200" at bounding box center [536, 464] width 55 height 29
type input "1300"
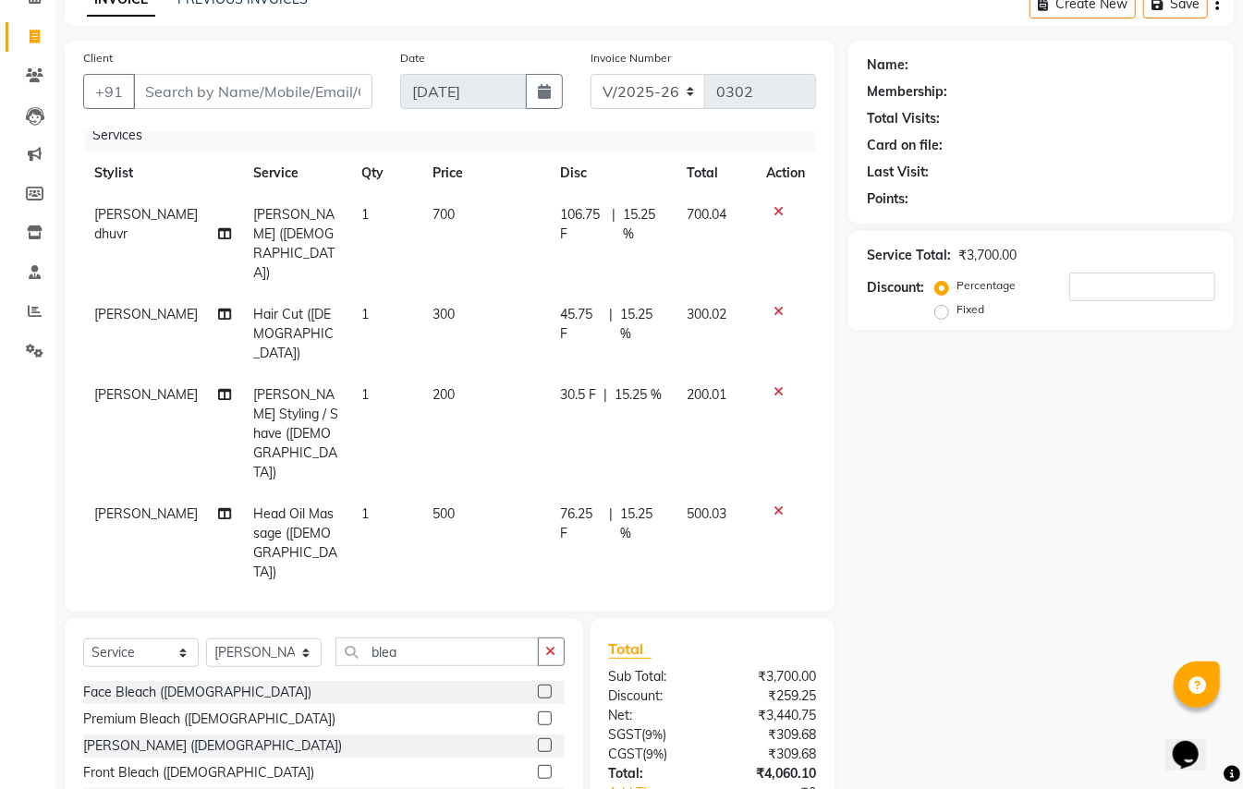
scroll to position [0, 0]
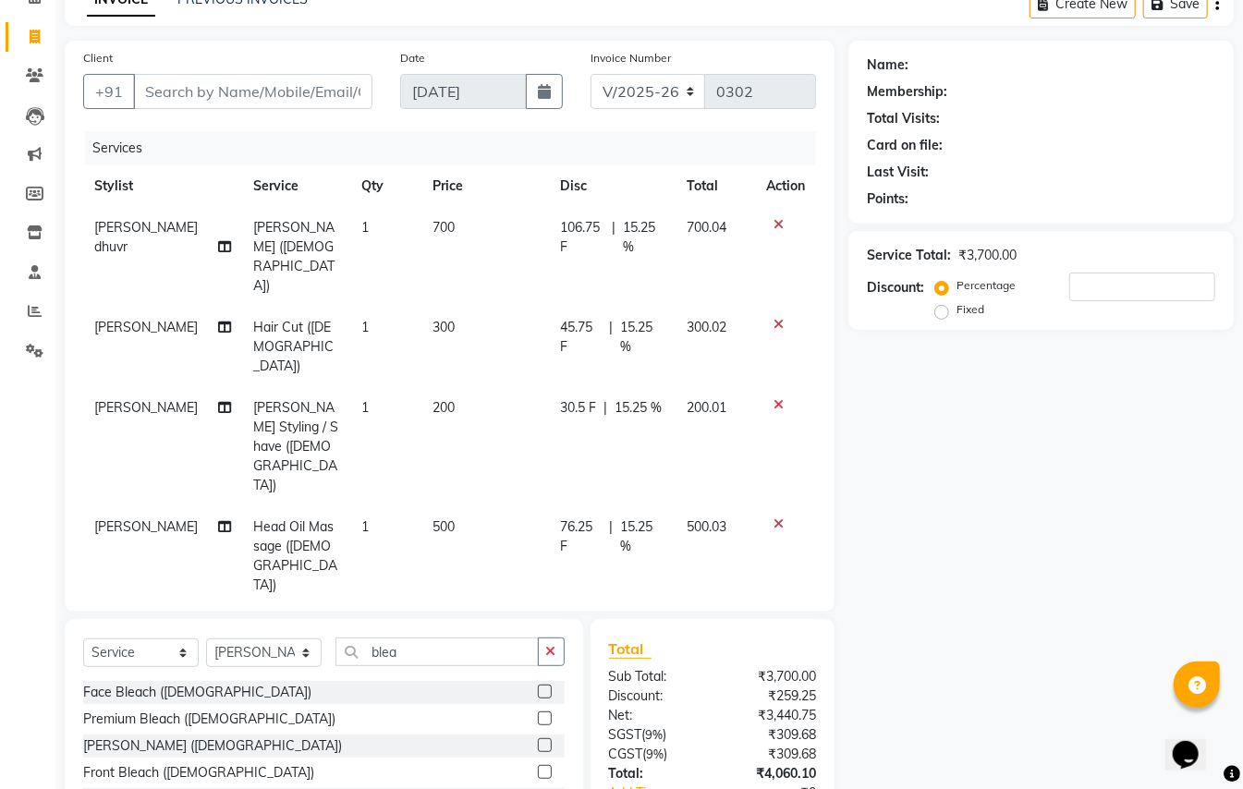
click at [647, 617] on div "0 F | 0 %" at bounding box center [612, 626] width 105 height 19
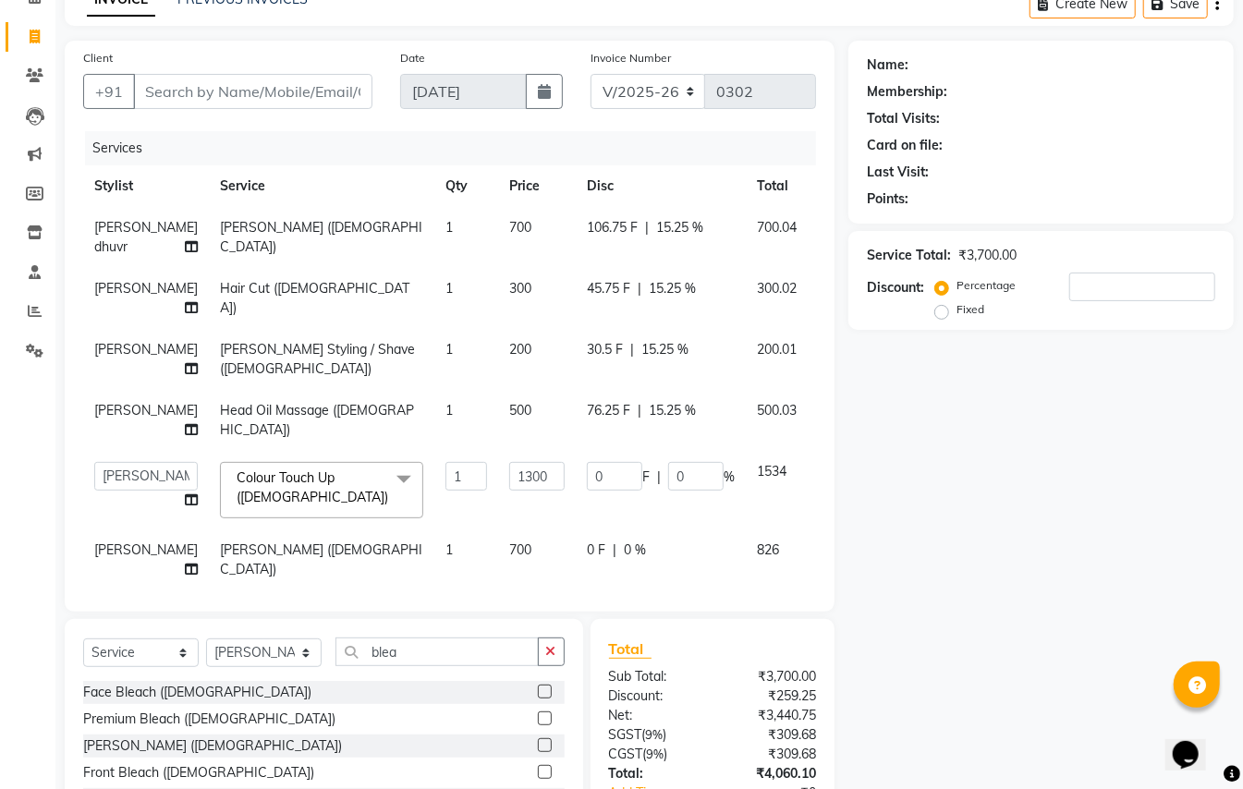
click at [647, 474] on td "0 F | 0 %" at bounding box center [661, 490] width 170 height 79
click at [668, 491] on input "0" at bounding box center [695, 476] width 55 height 29
type input "15.25"
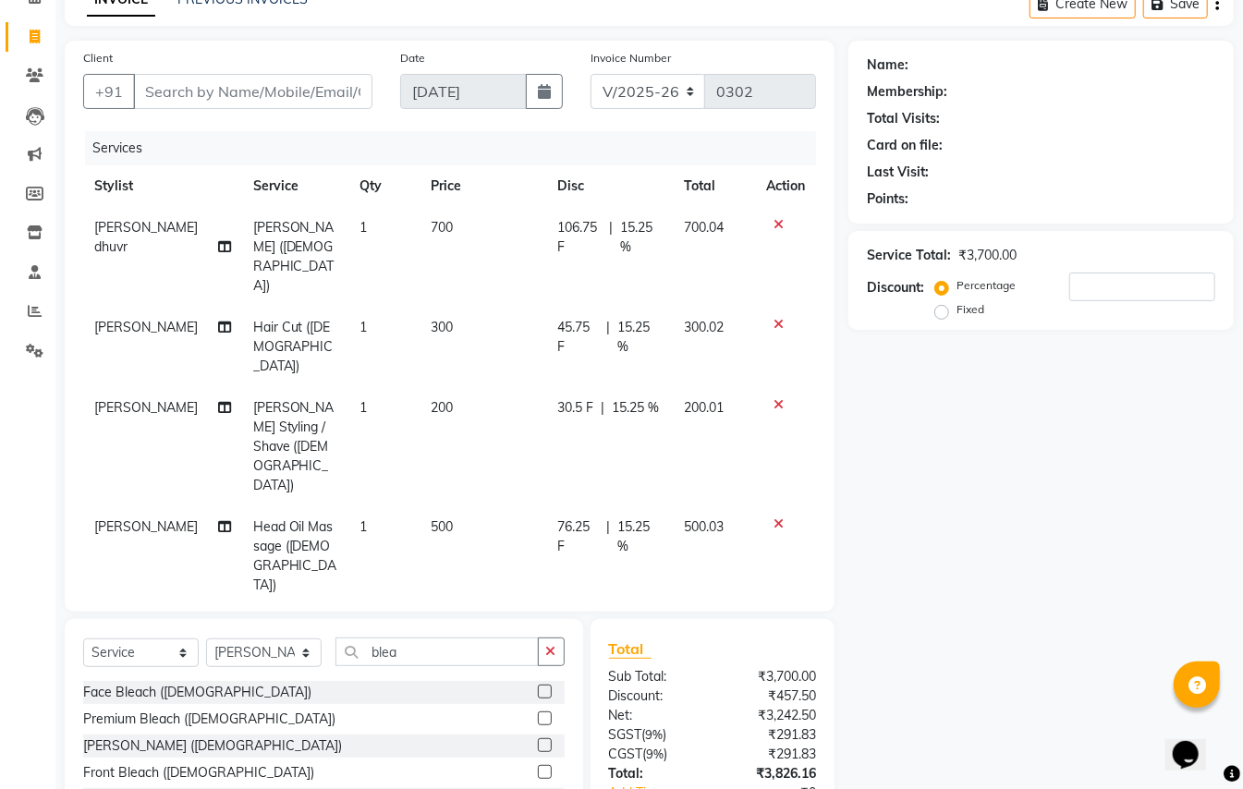
click at [610, 706] on td "0 F | 0 %" at bounding box center [610, 756] width 128 height 100
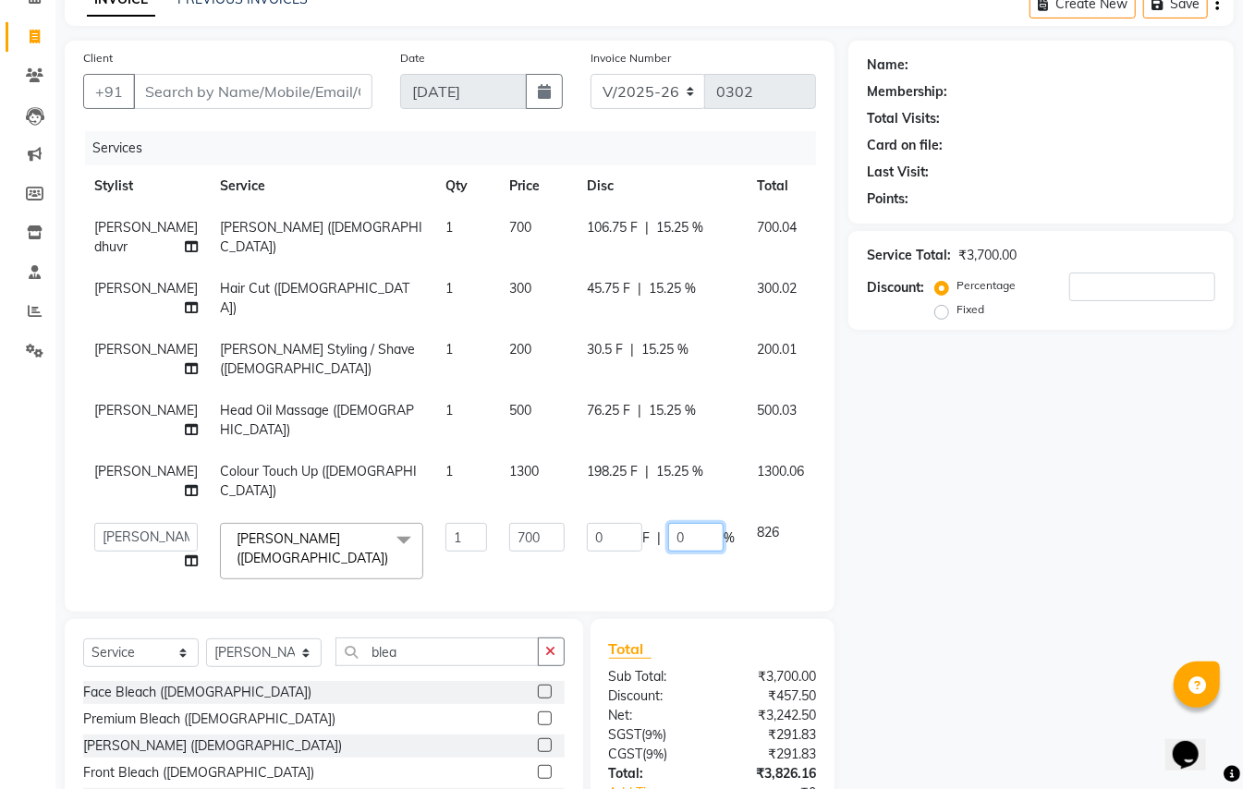
click at [668, 551] on input "0" at bounding box center [695, 537] width 55 height 29
type input "15.25"
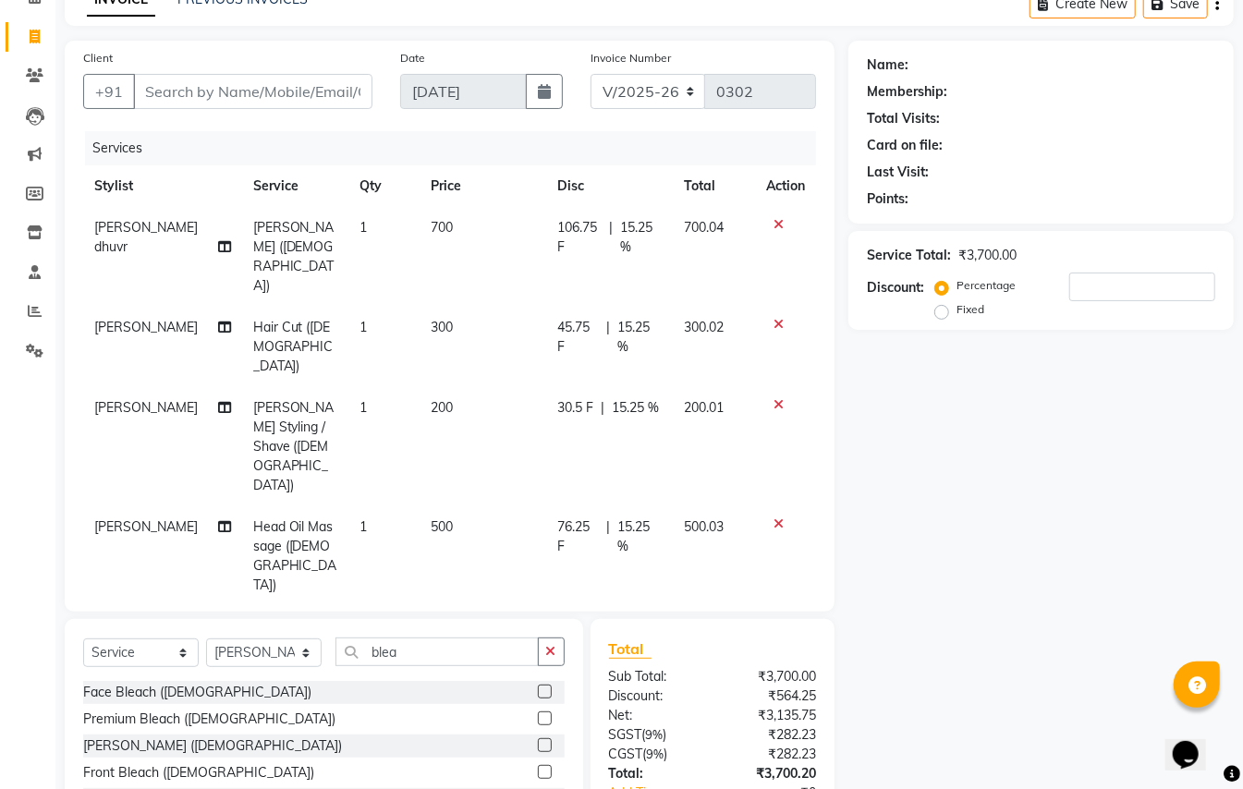
click at [947, 548] on div "Name: Membership: Total Visits: Card on file: Last Visit: Points: Service Total…" at bounding box center [1047, 466] width 399 height 851
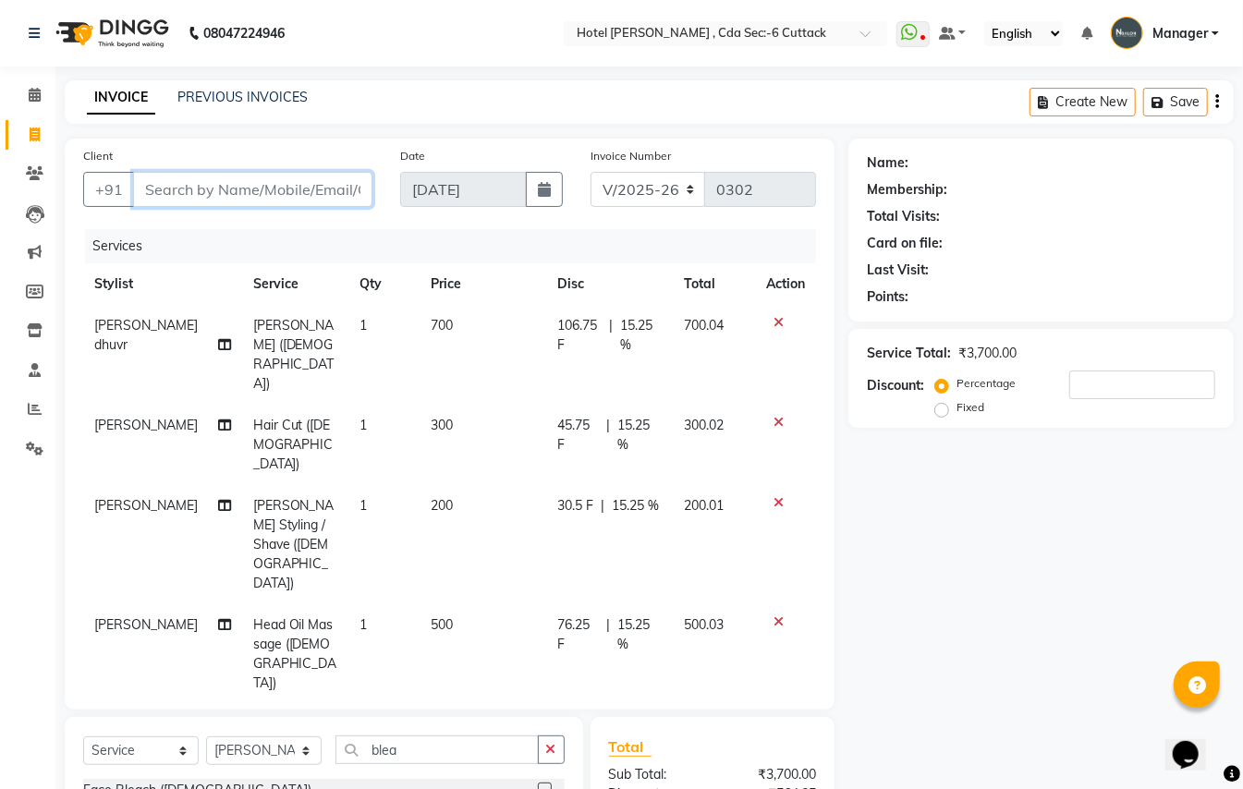
click at [150, 185] on input "Client" at bounding box center [252, 189] width 239 height 35
type input "9"
type input "0"
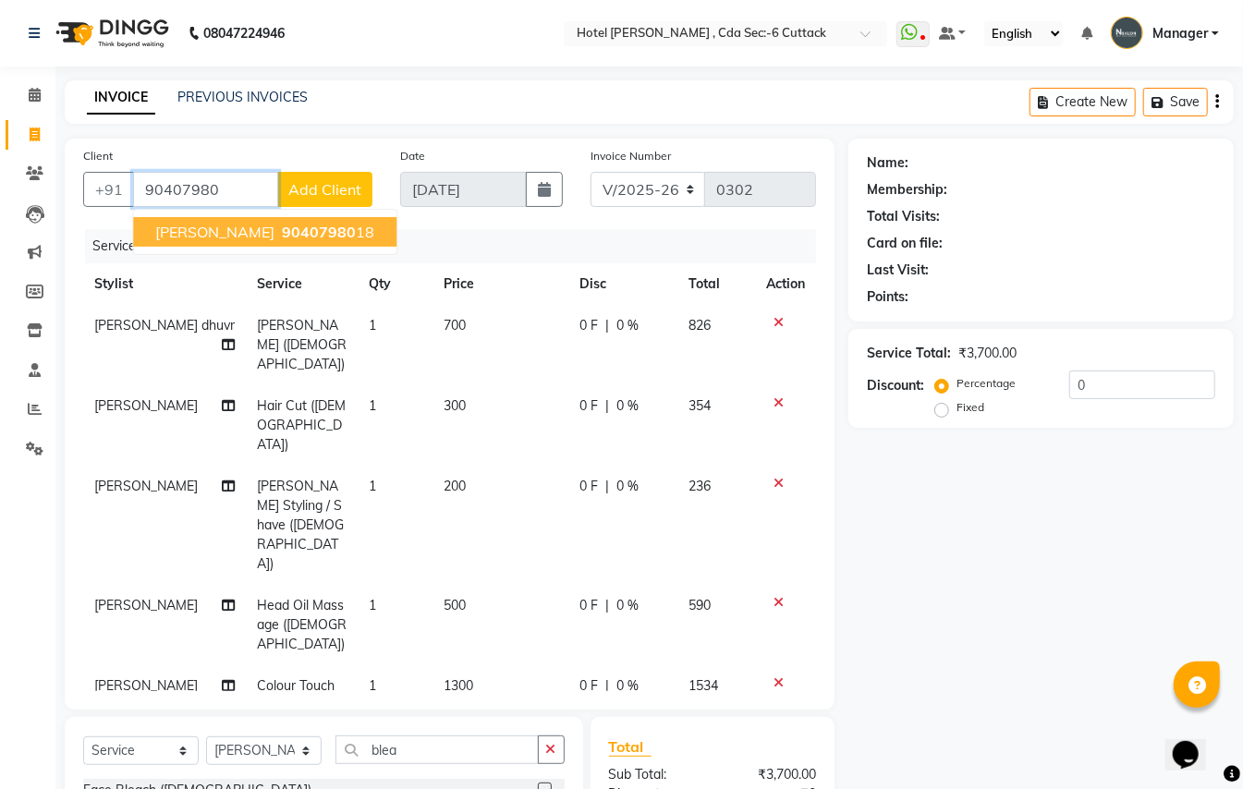
click at [282, 225] on span "90407980" at bounding box center [319, 232] width 74 height 18
type input "9040798018"
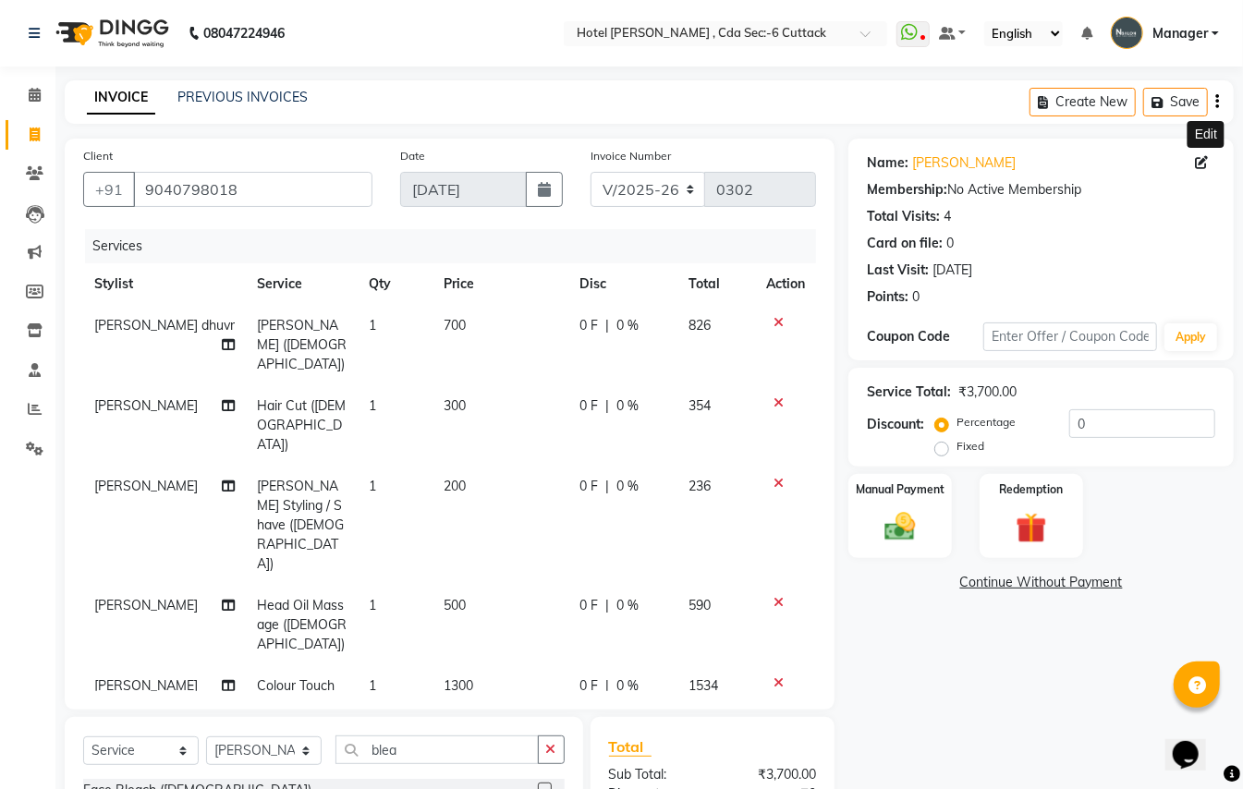
click at [1202, 163] on icon at bounding box center [1201, 162] width 13 height 13
select select "29"
select select "[DEMOGRAPHIC_DATA]"
select select "52639"
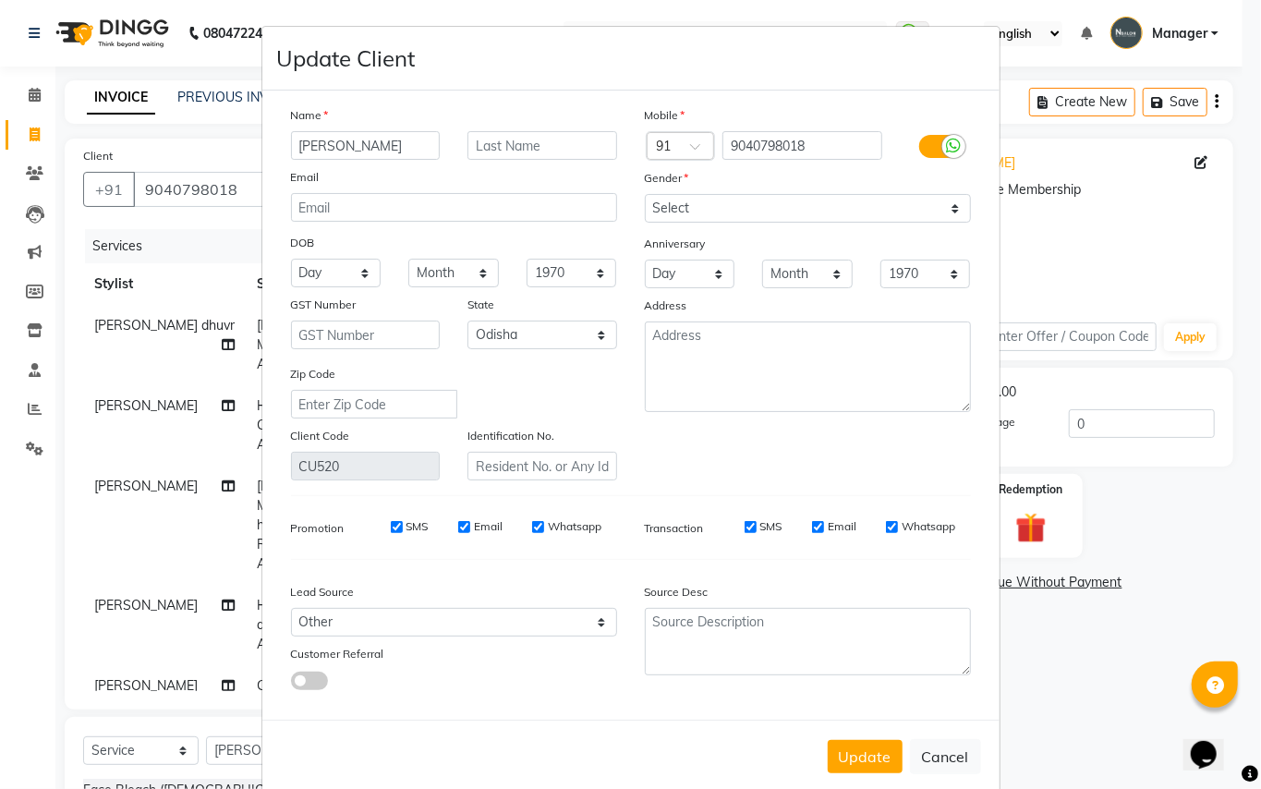
click at [298, 144] on input "[PERSON_NAME]" at bounding box center [366, 145] width 150 height 29
type input "[PERSON_NAME]"
click at [481, 146] on input "text" at bounding box center [543, 145] width 150 height 29
type input "Sir"
click at [830, 741] on button "Update" at bounding box center [865, 756] width 75 height 33
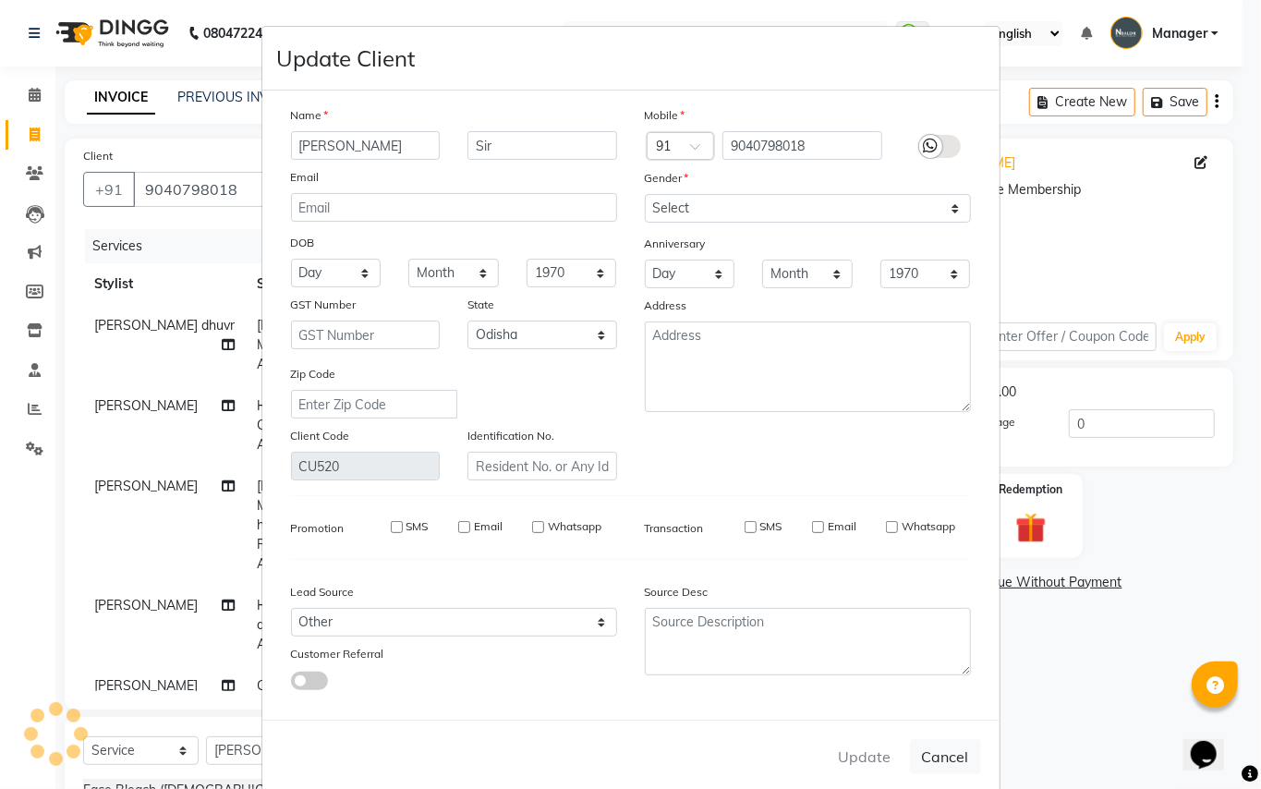
select select
select select "null"
select select
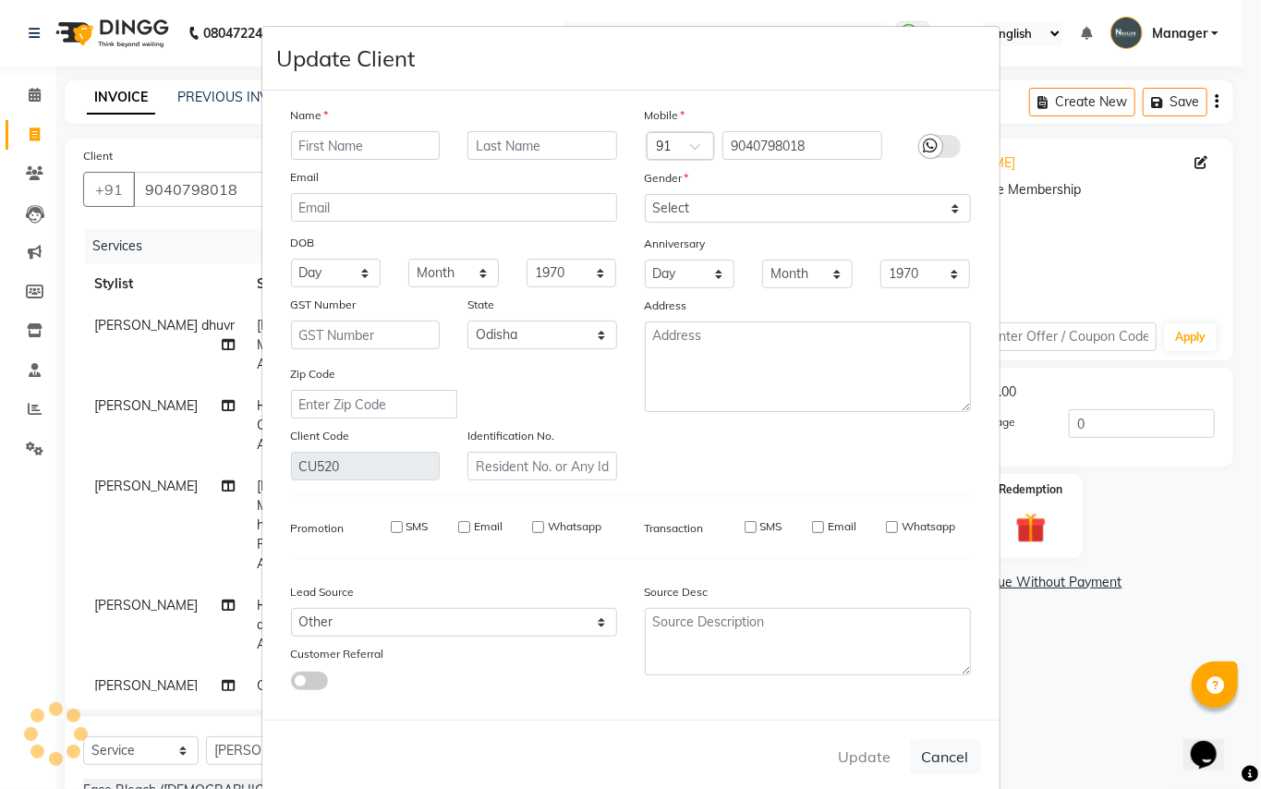
select select
checkbox input "false"
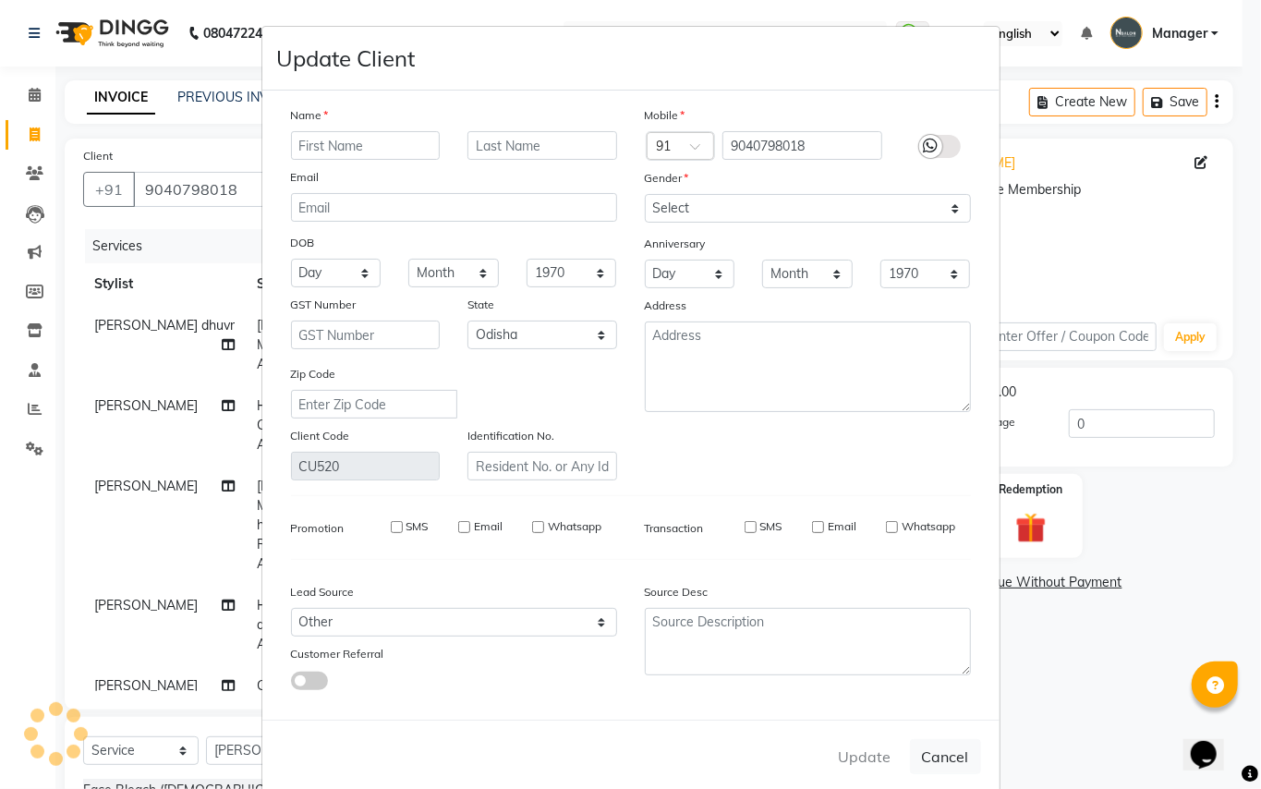
checkbox input "false"
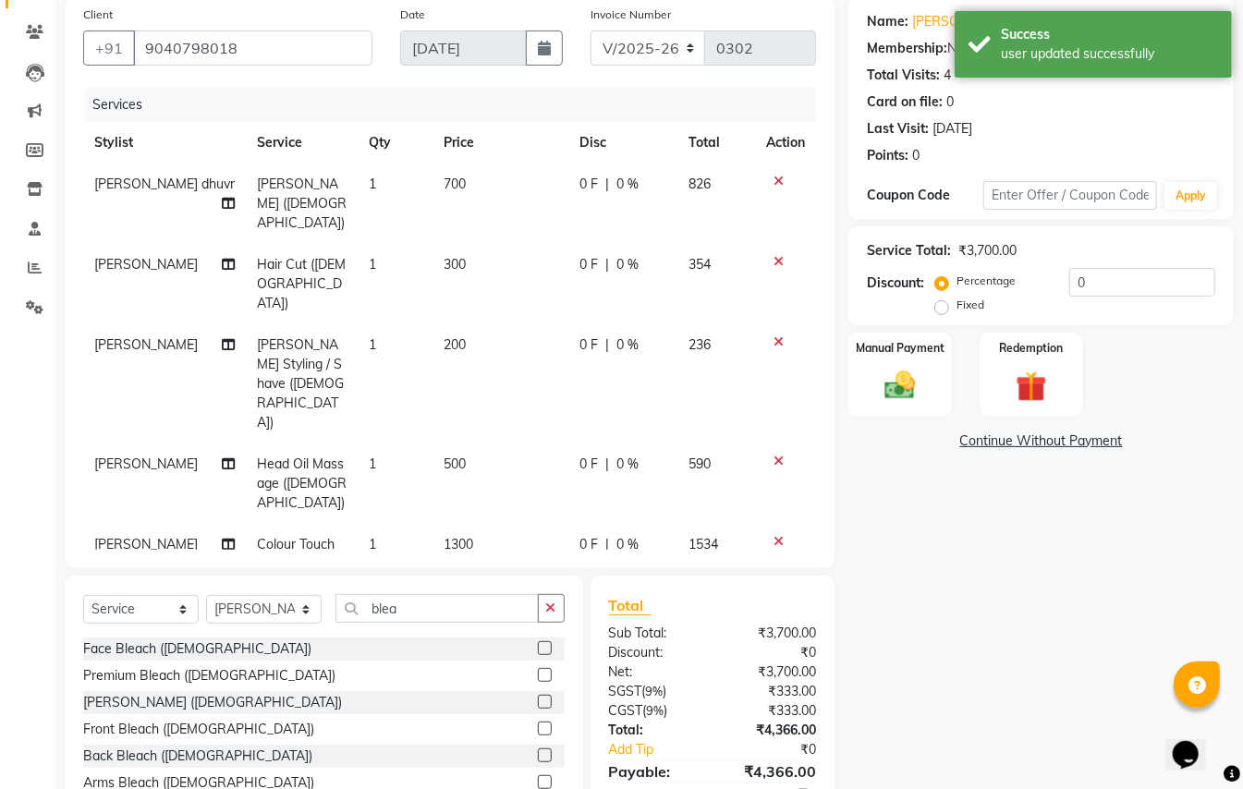
scroll to position [98, 0]
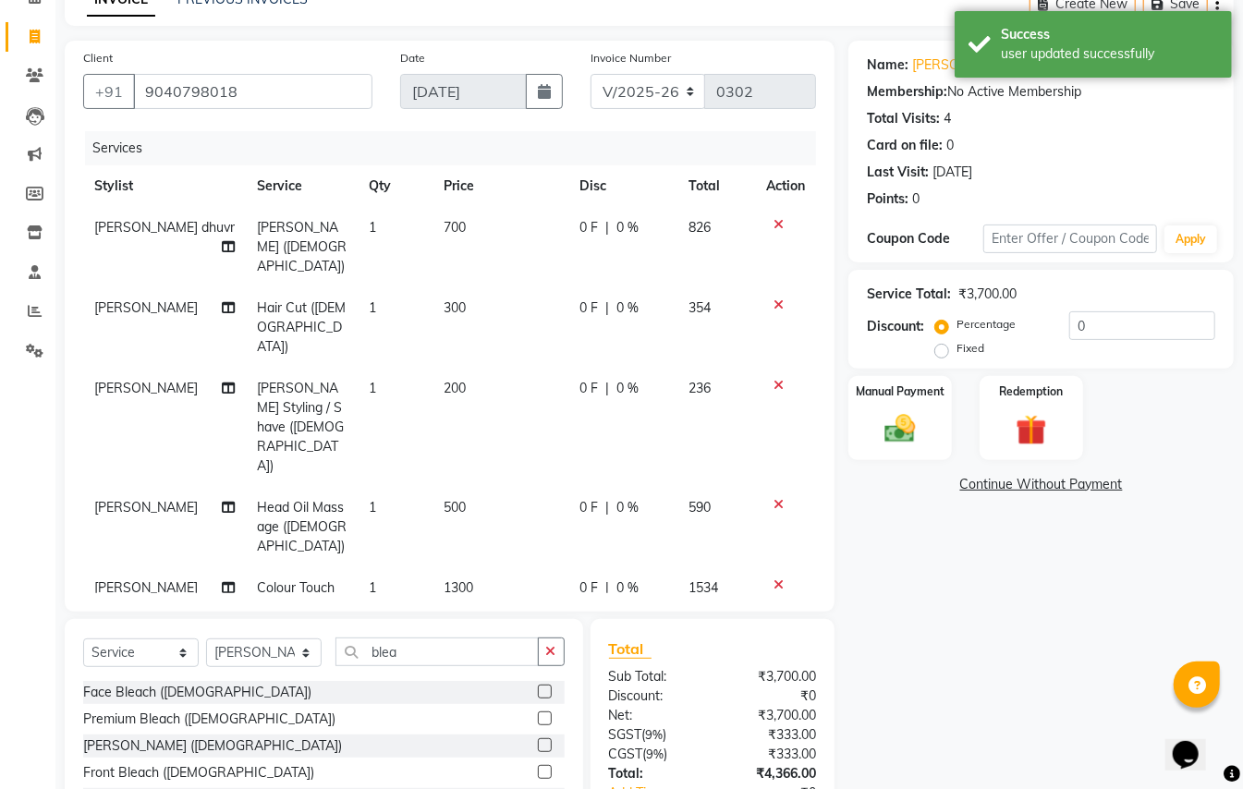
click at [643, 225] on div "0 F | 0 %" at bounding box center [622, 227] width 87 height 19
select select "74408"
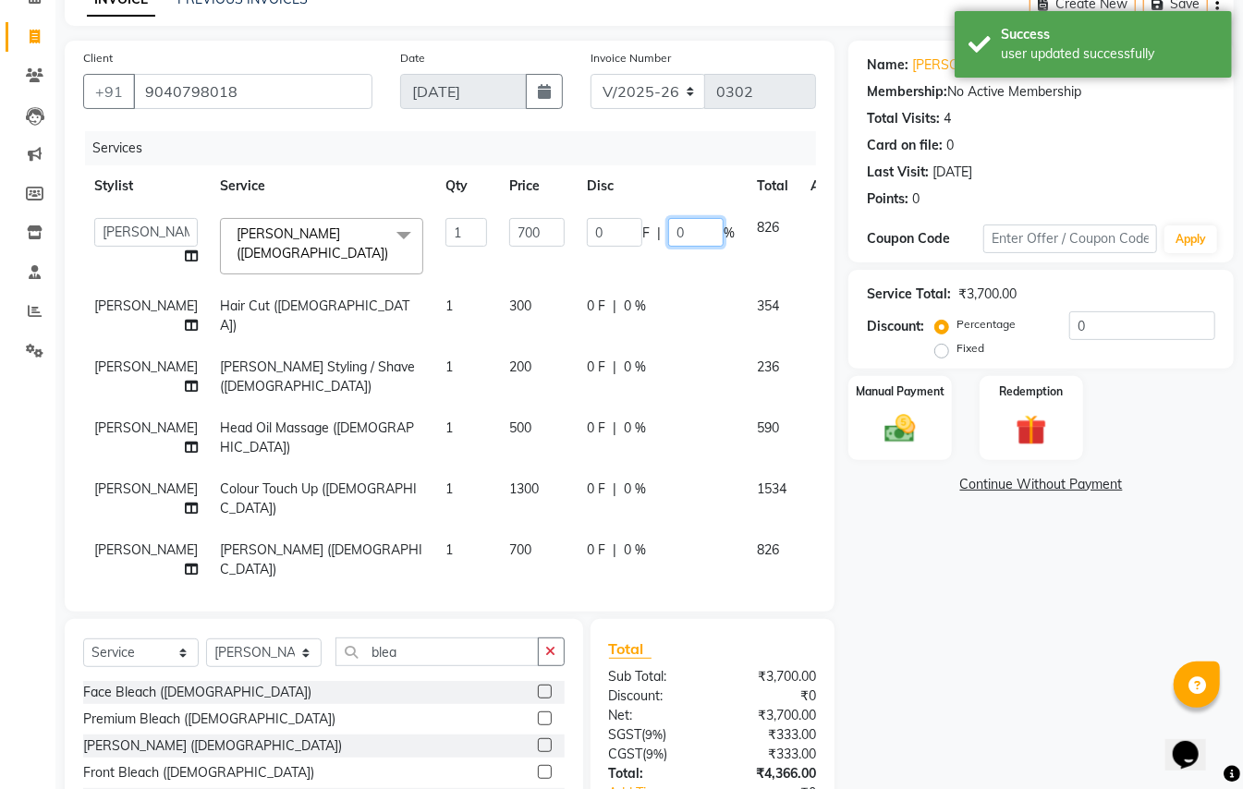
click at [668, 233] on input "0" at bounding box center [695, 232] width 55 height 29
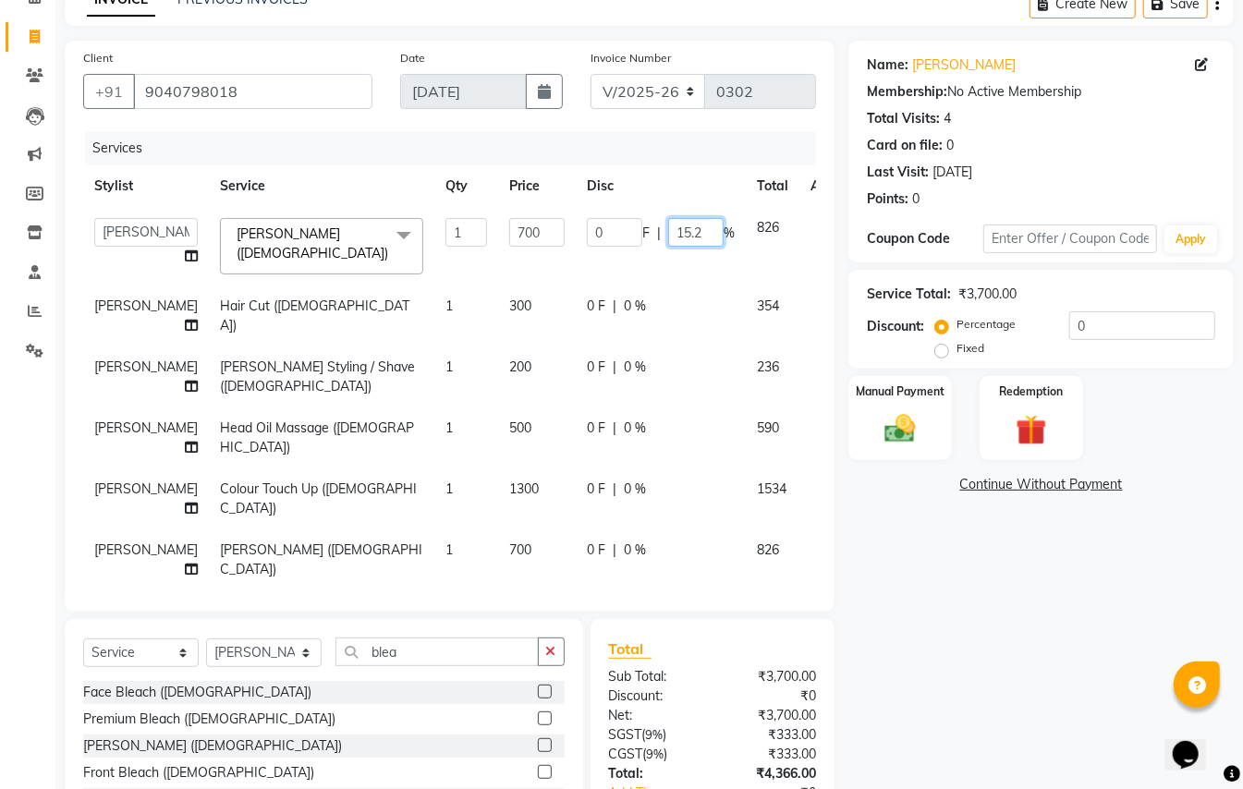
type input "15.25"
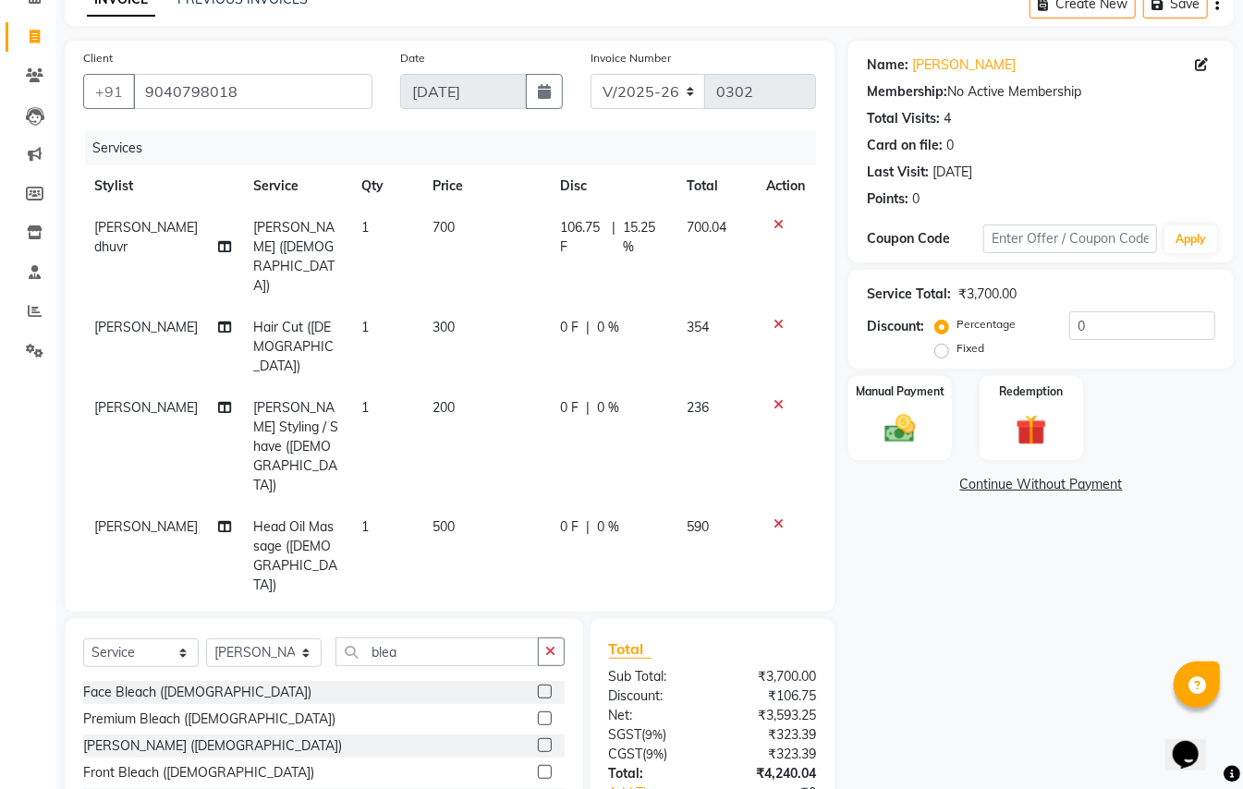
click at [610, 318] on div "0 F | 0 %" at bounding box center [612, 327] width 105 height 19
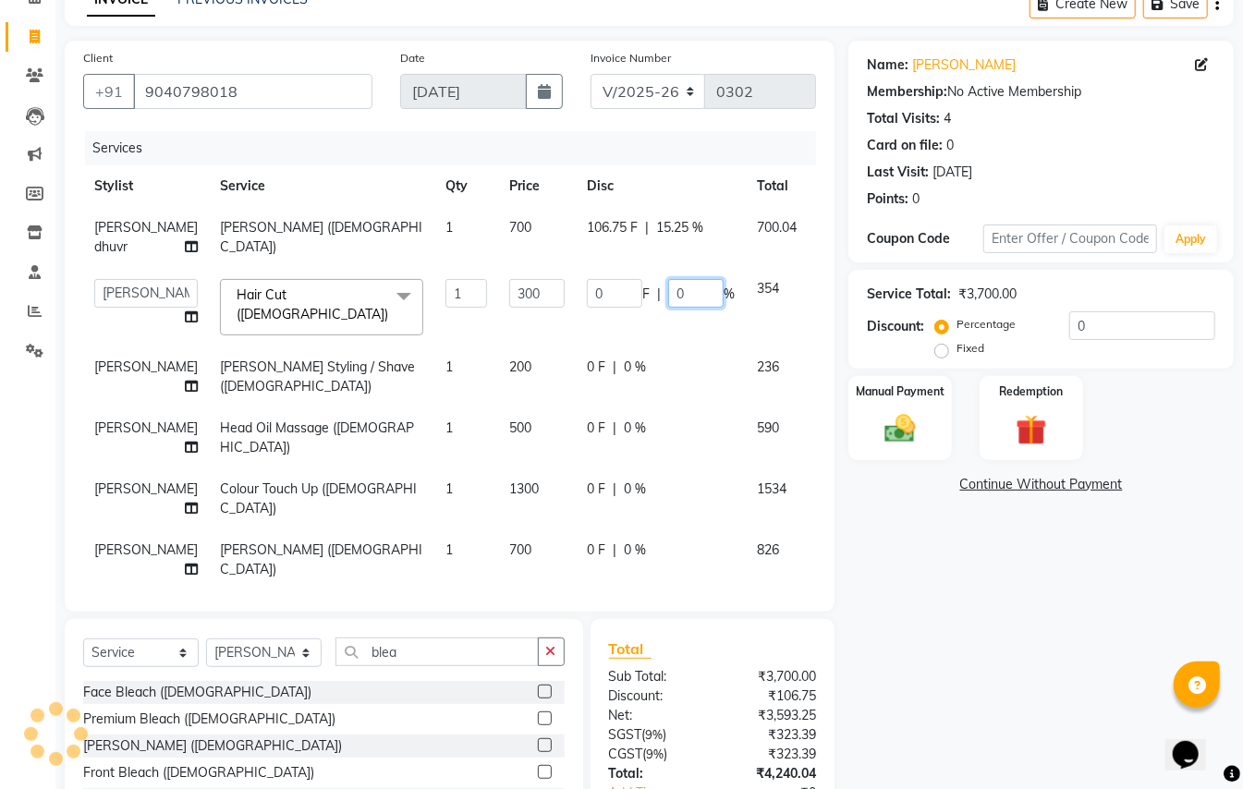
click at [668, 307] on input "0" at bounding box center [695, 293] width 55 height 29
type input "15.25"
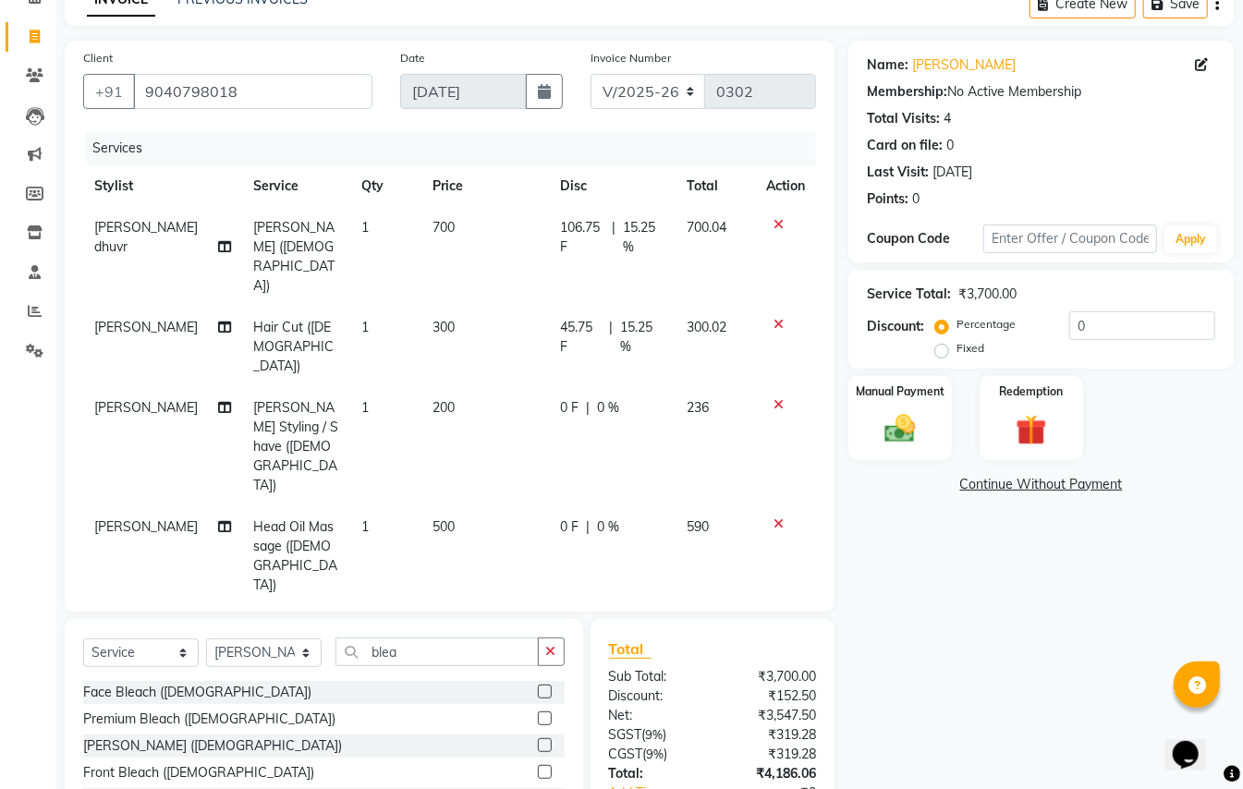
click at [615, 387] on td "0 F | 0 %" at bounding box center [613, 446] width 128 height 119
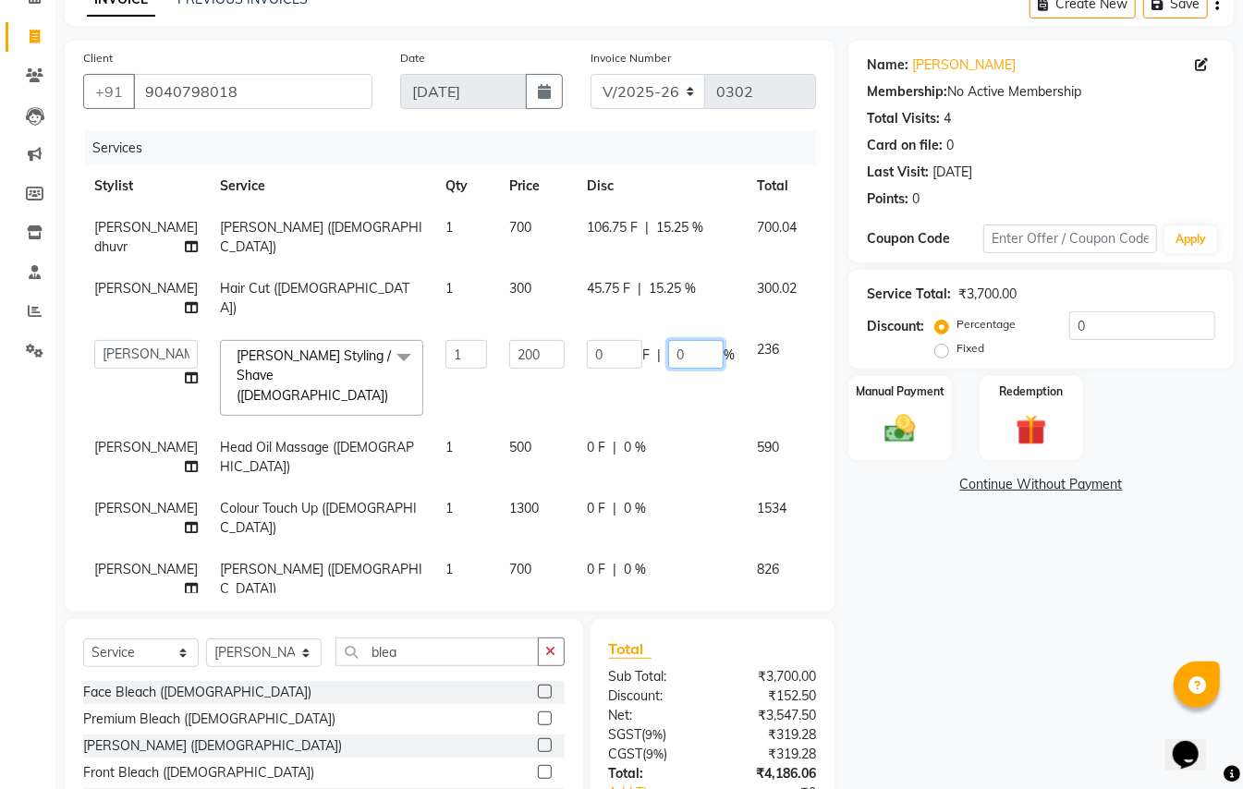
click at [668, 369] on input "0" at bounding box center [695, 354] width 55 height 29
type input "15.25"
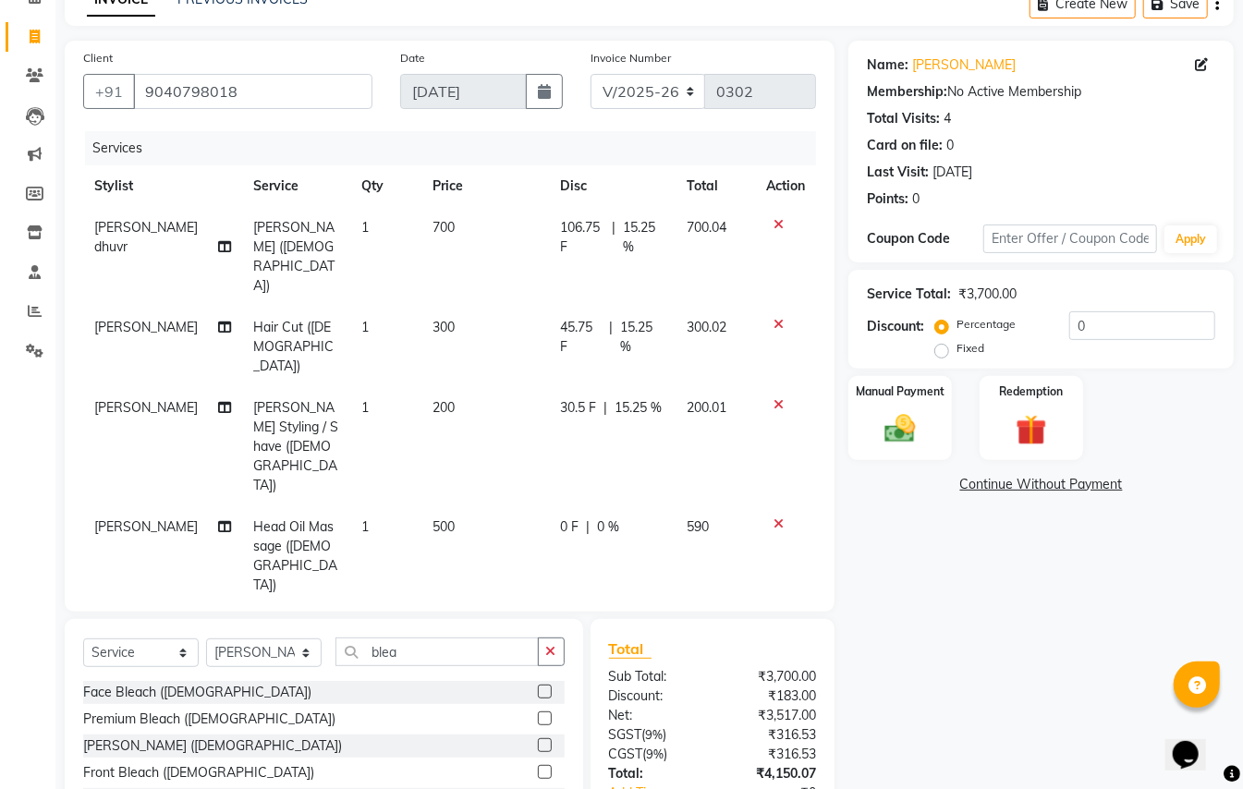
click at [611, 506] on td "0 F | 0 %" at bounding box center [613, 556] width 128 height 100
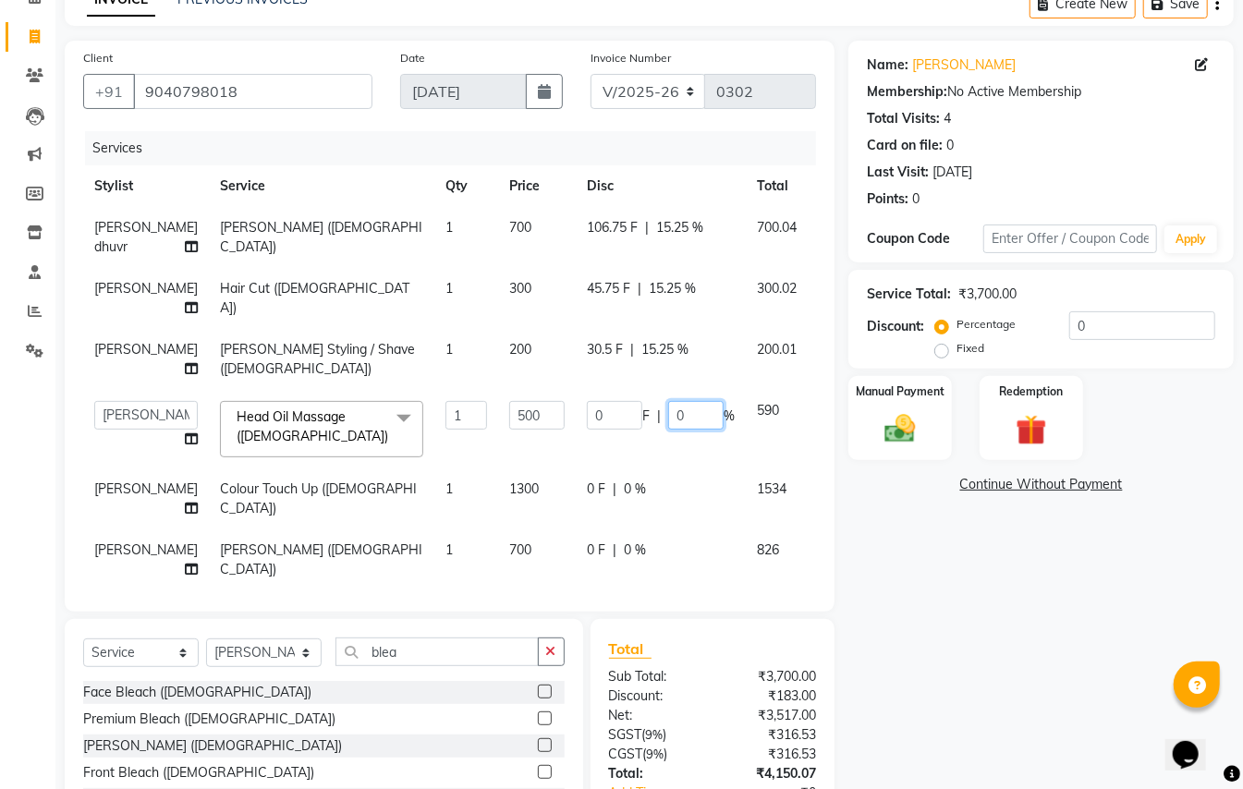
click at [668, 430] on input "0" at bounding box center [695, 415] width 55 height 29
type input "15.25"
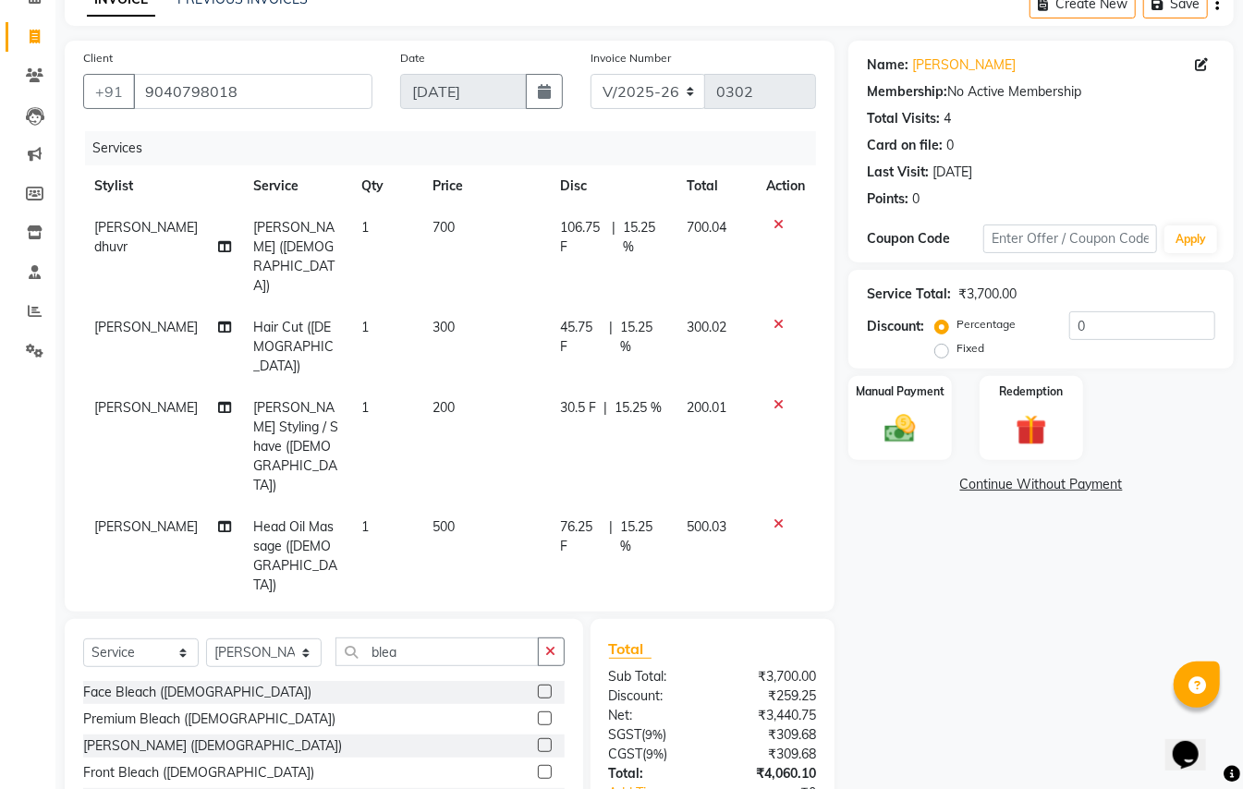
click at [612, 606] on td "0 F | 0 %" at bounding box center [613, 656] width 128 height 100
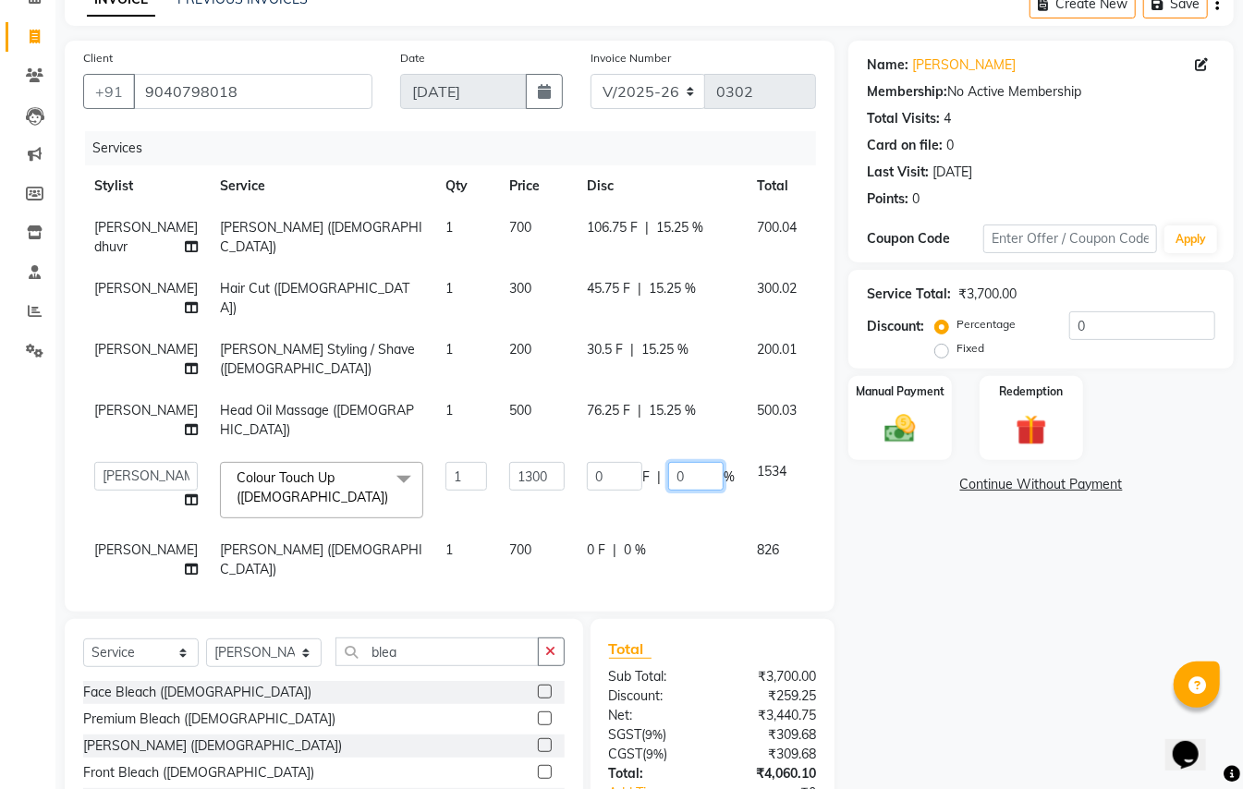
click at [668, 491] on input "0" at bounding box center [695, 476] width 55 height 29
type input "15.25"
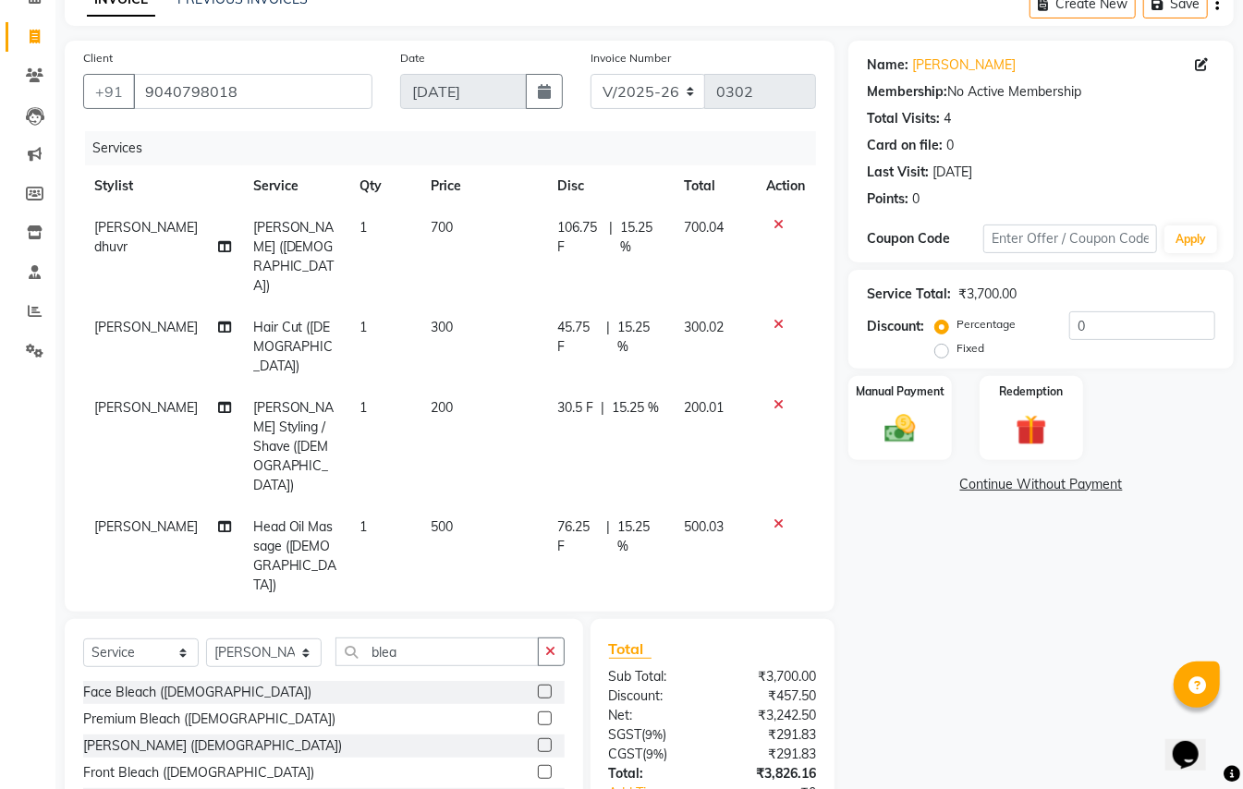
click at [608, 706] on td "0 F | 0 %" at bounding box center [610, 756] width 128 height 100
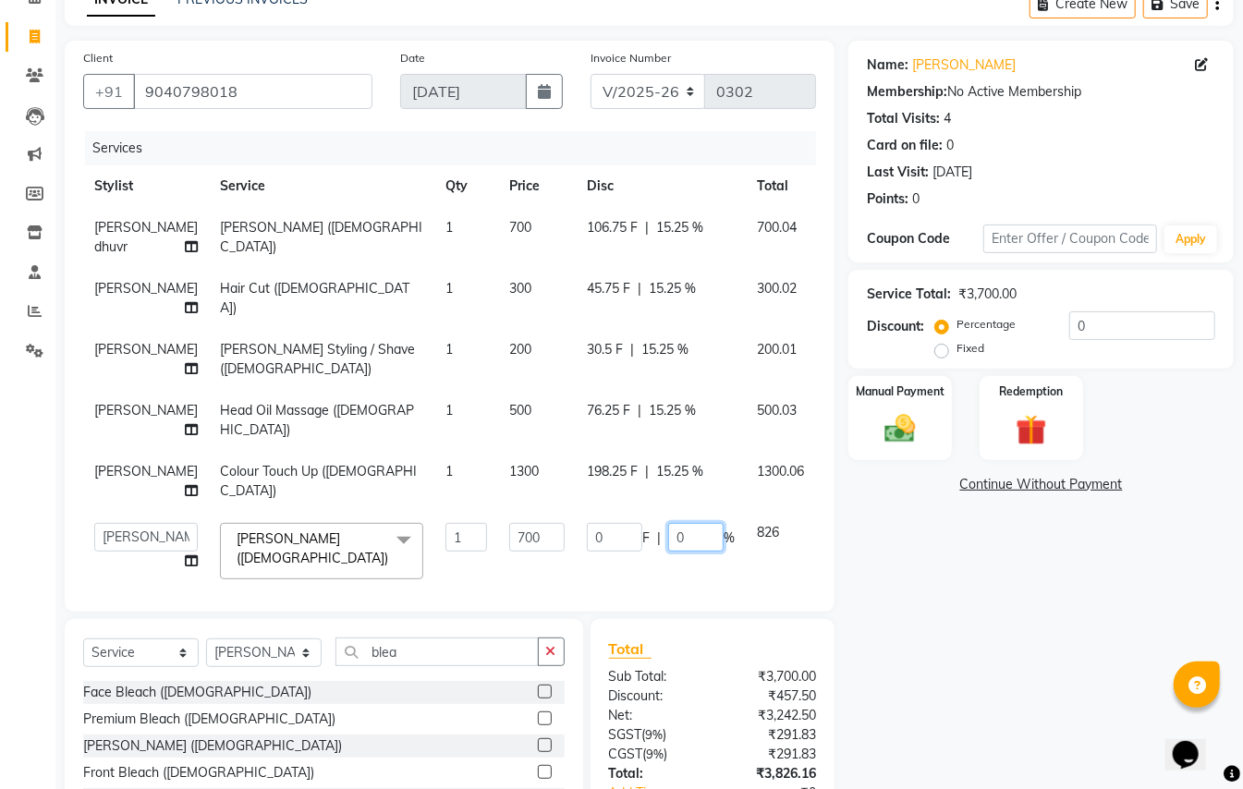
click at [668, 548] on input "0" at bounding box center [695, 537] width 55 height 29
type input "15.25"
click at [918, 671] on div "Name: [PERSON_NAME] Sir Membership: No Active Membership Total Visits: 4 Card o…" at bounding box center [1047, 466] width 399 height 851
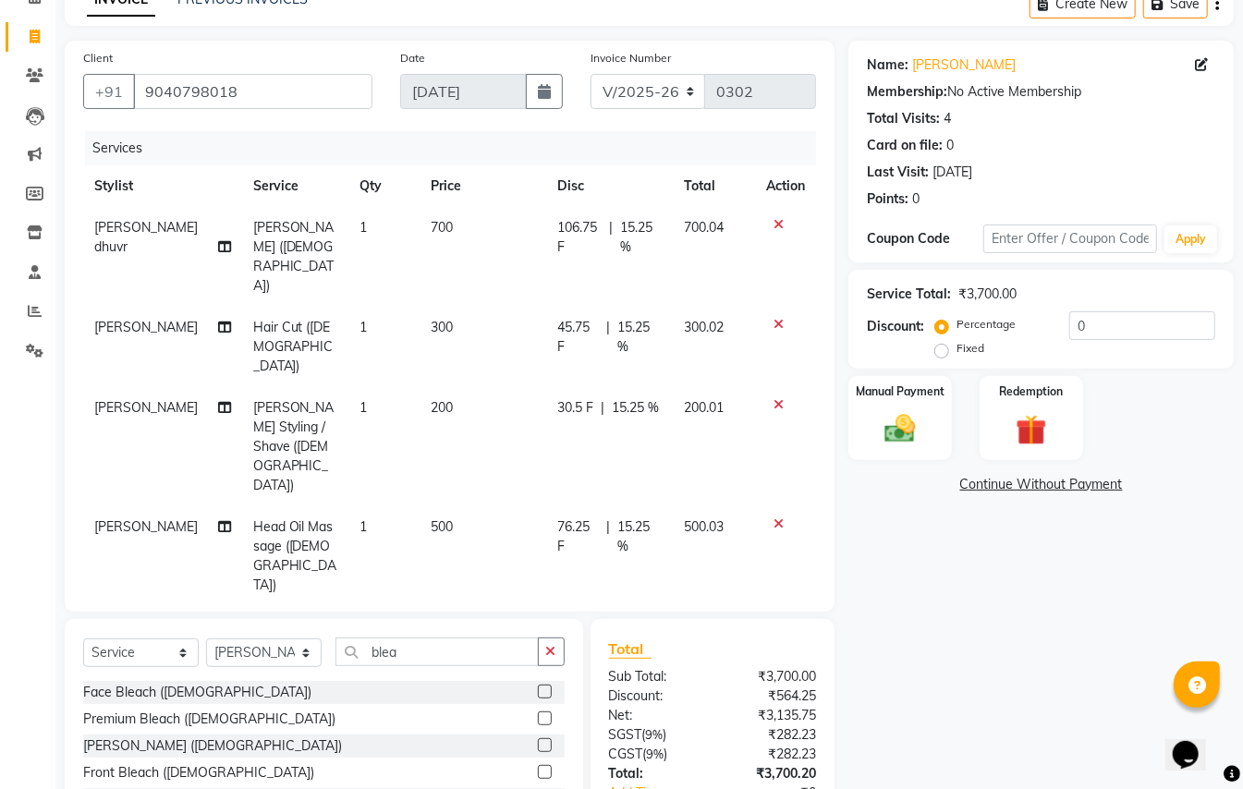
scroll to position [223, 0]
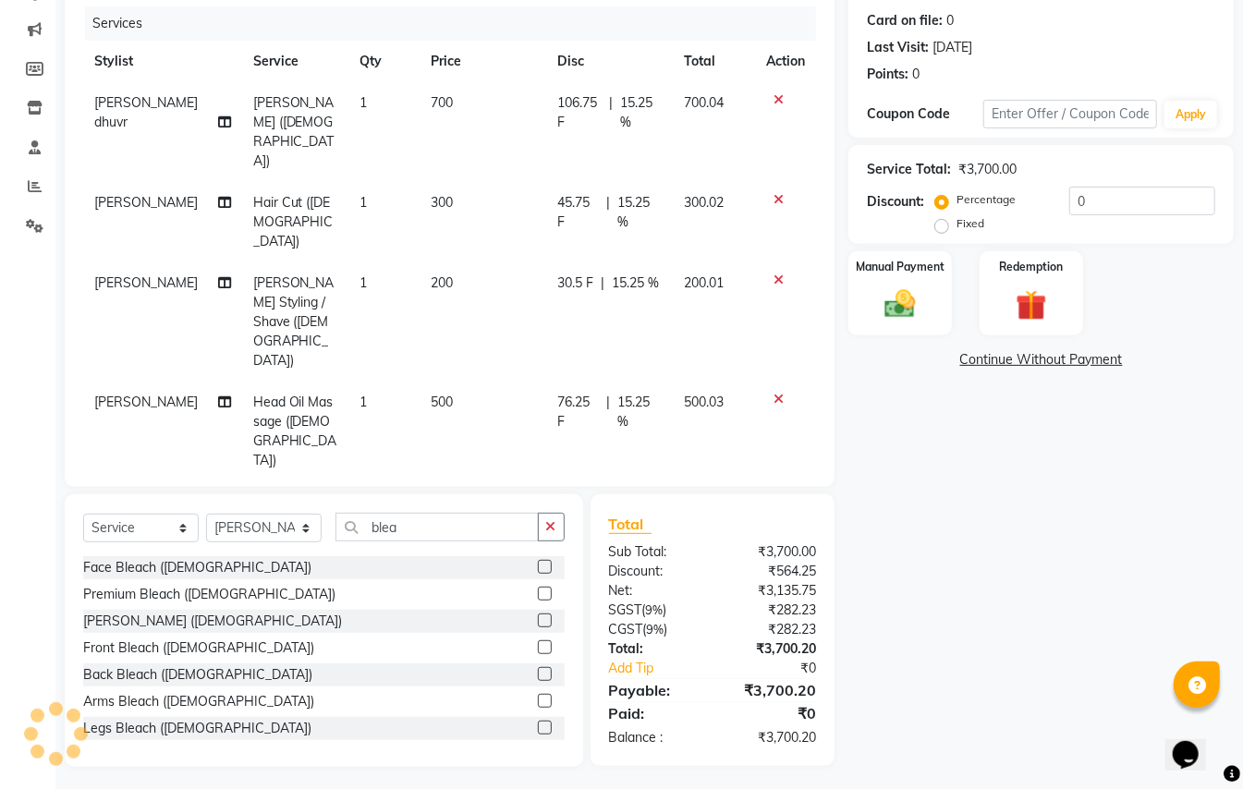
click at [242, 382] on td "Head Oil Massage ([DEMOGRAPHIC_DATA])" at bounding box center [295, 432] width 107 height 100
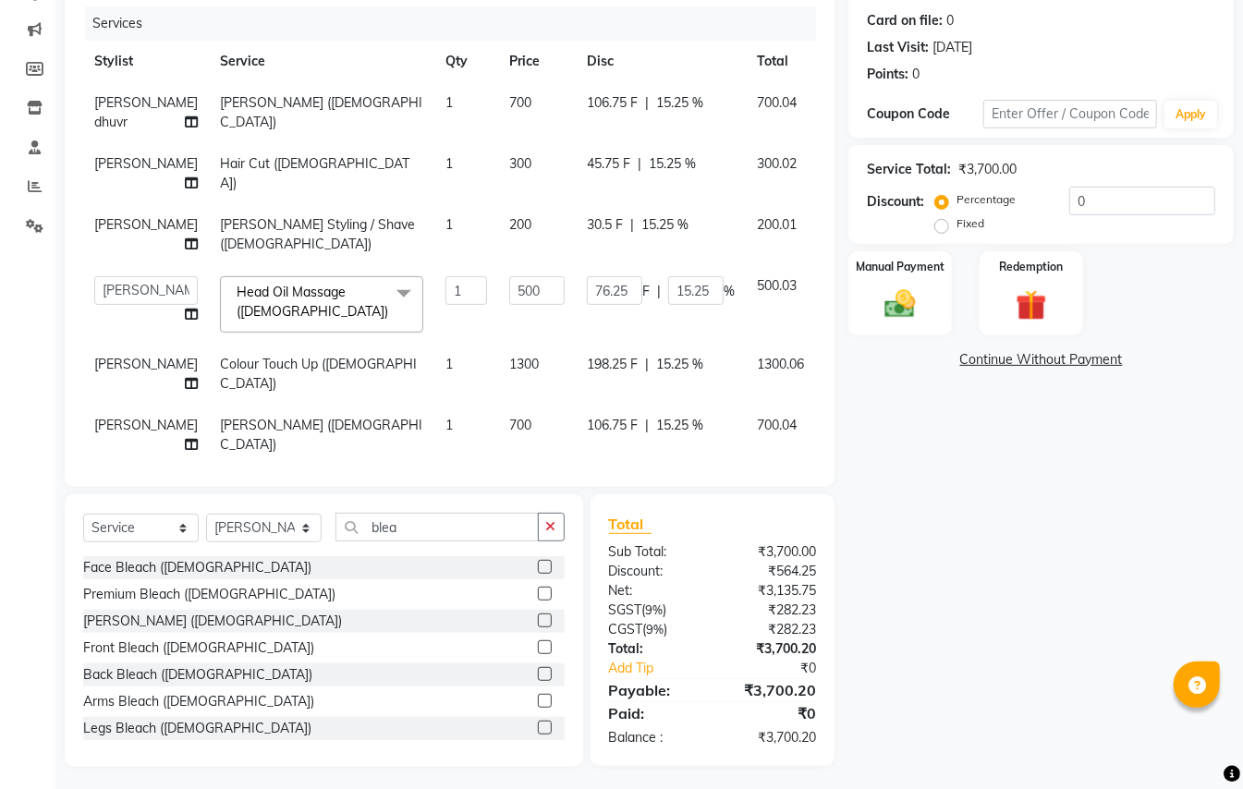
click at [1063, 504] on div "Name: [PERSON_NAME] Sir Membership: No Active Membership Total Visits: 4 Card o…" at bounding box center [1047, 341] width 399 height 851
click at [880, 290] on img at bounding box center [900, 304] width 52 height 37
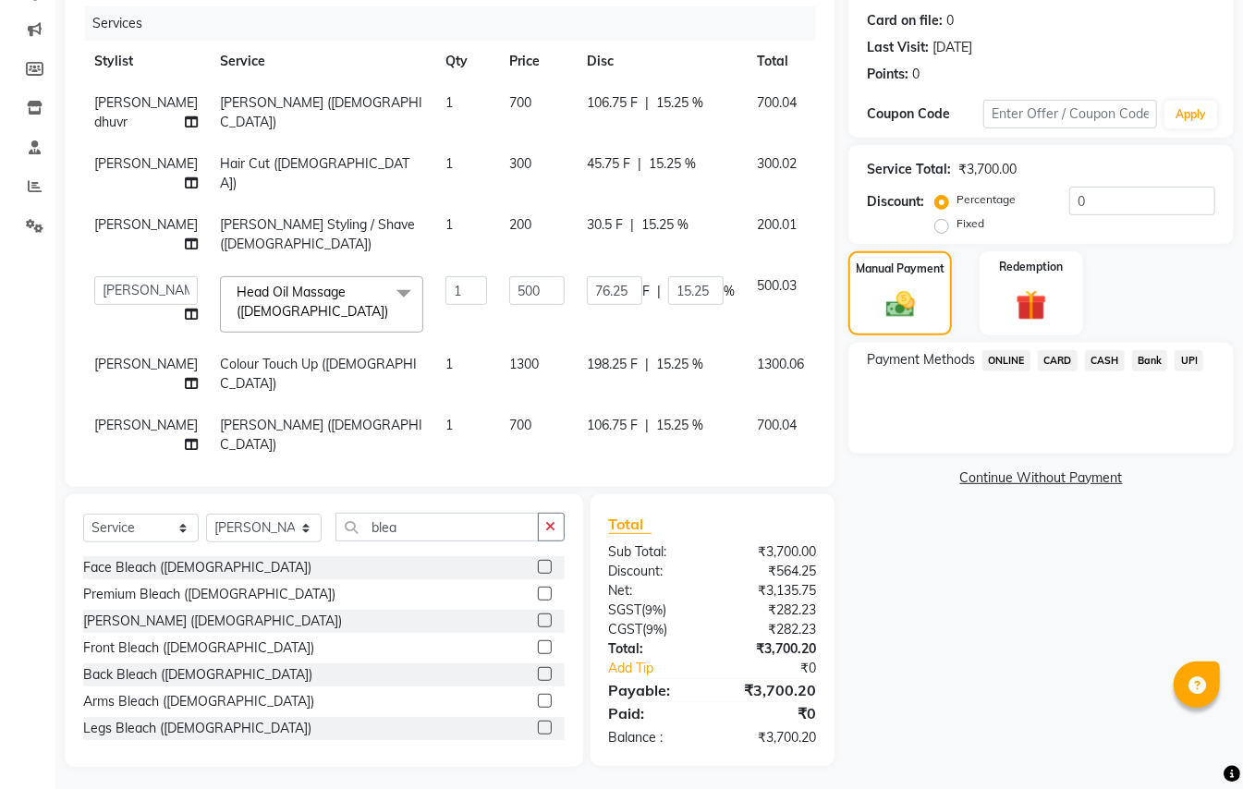
click at [1007, 356] on span "ONLINE" at bounding box center [1006, 360] width 48 height 21
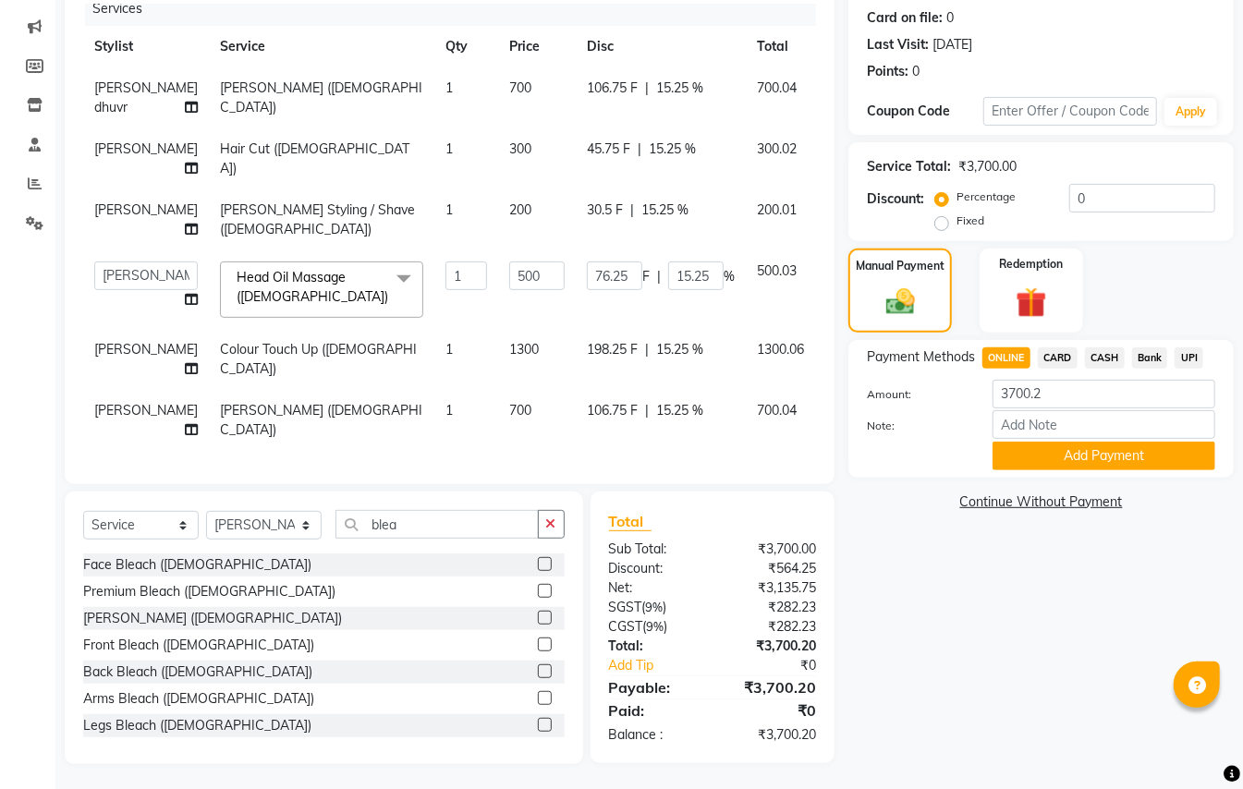
scroll to position [227, 0]
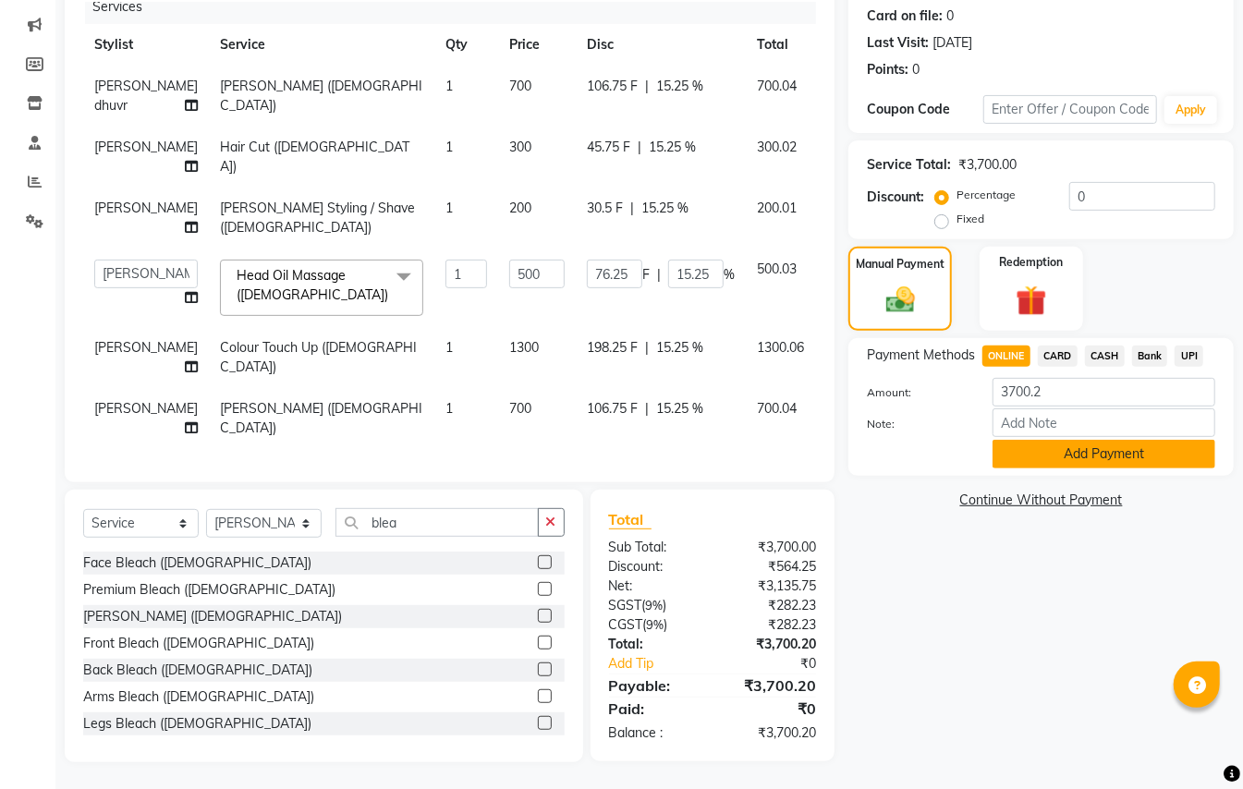
click at [1106, 460] on button "Add Payment" at bounding box center [1103, 454] width 223 height 29
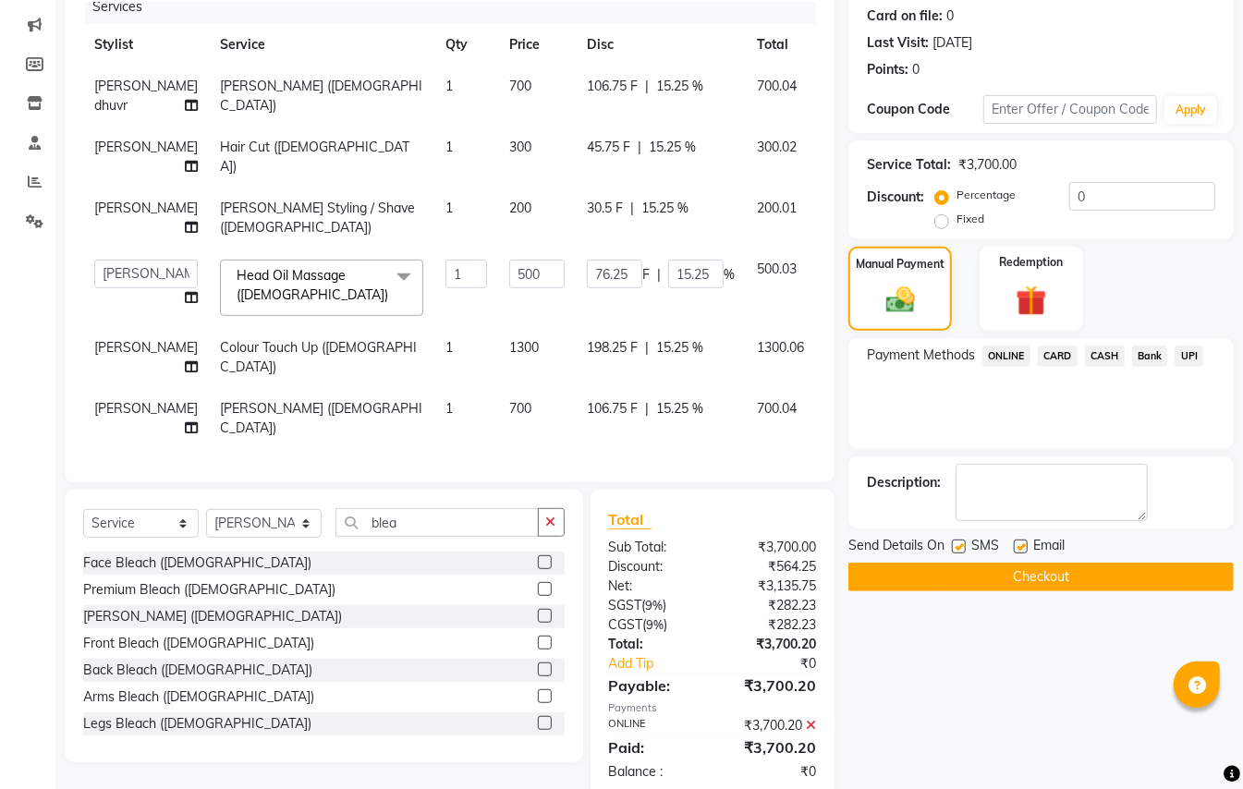
click at [1039, 580] on button "Checkout" at bounding box center [1040, 577] width 385 height 29
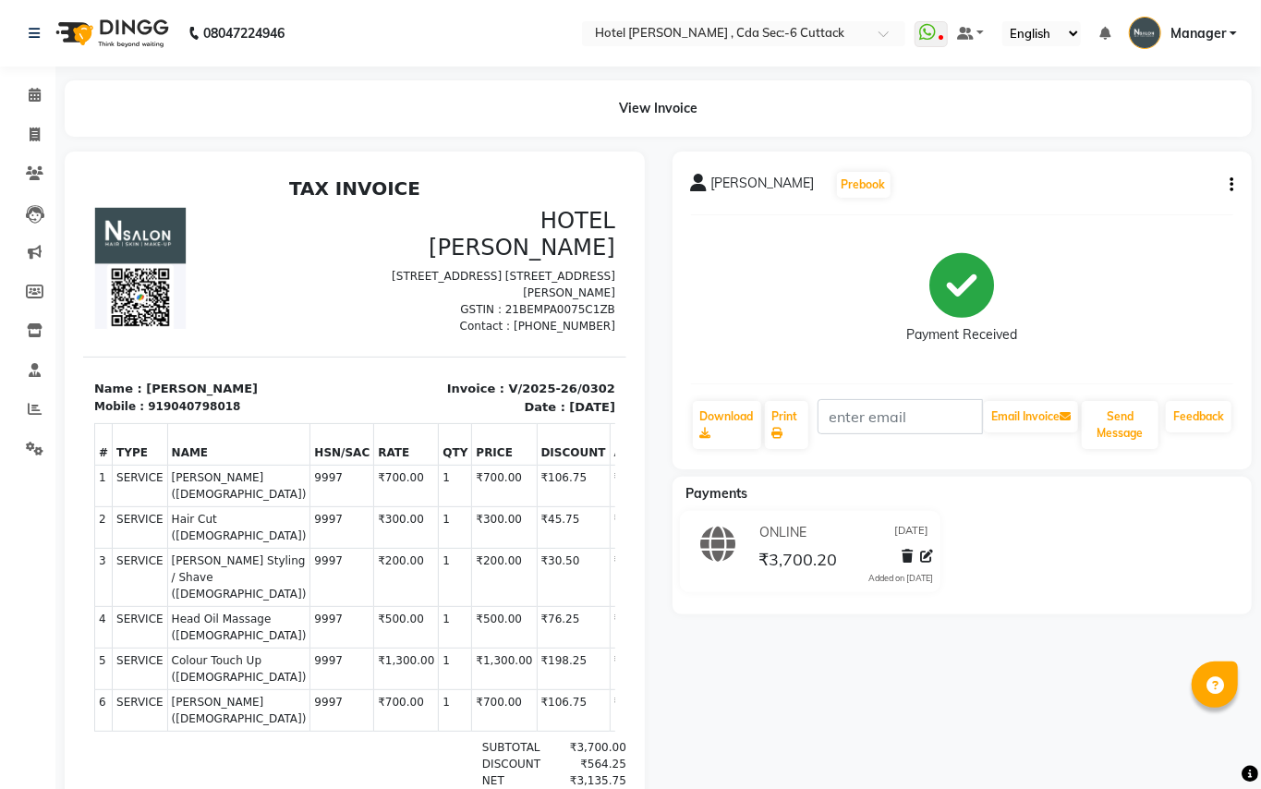
select select "service"
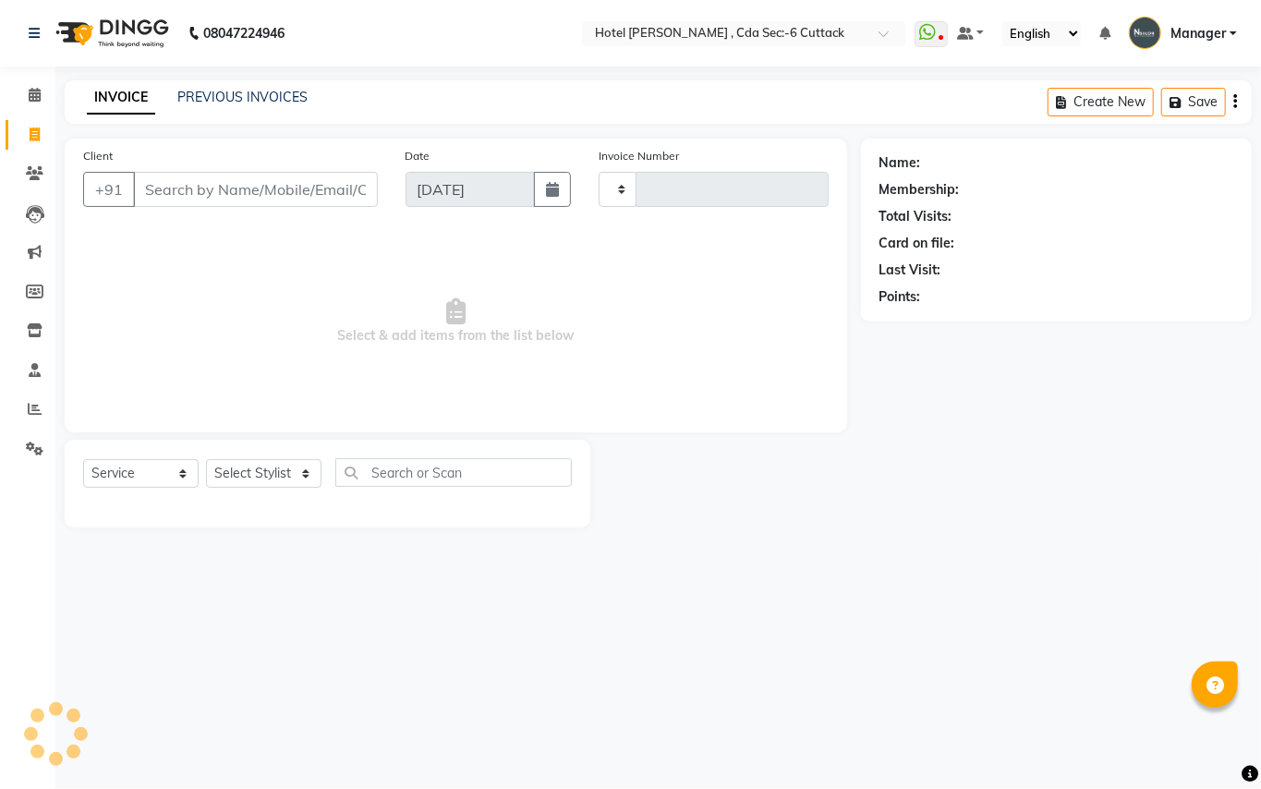
type input "0303"
select select "7840"
